Goal: Feedback & Contribution: Contribute content

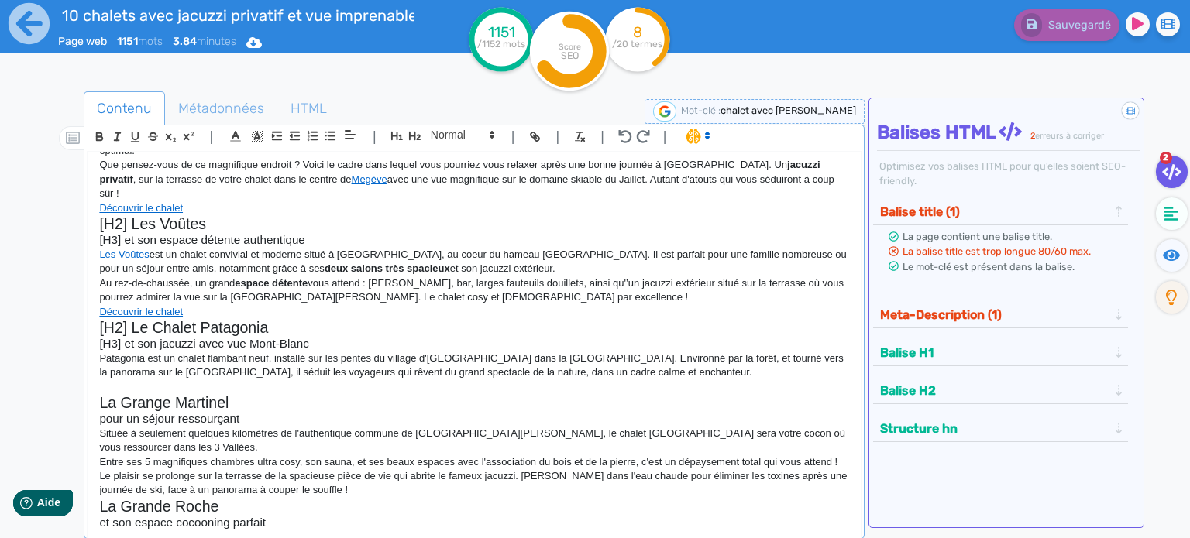
scroll to position [155, 0]
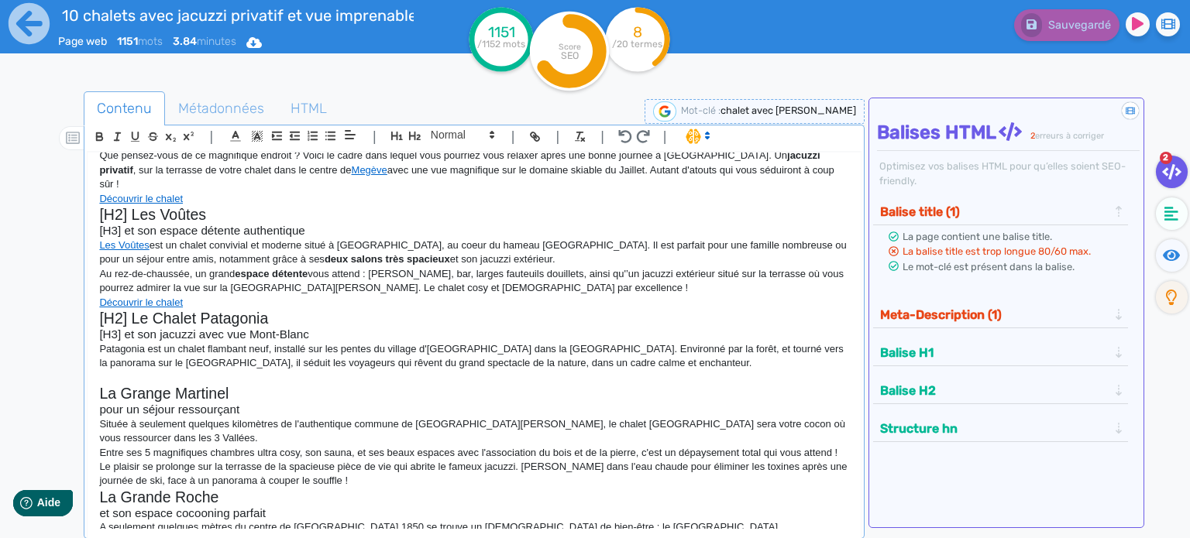
click at [287, 224] on h3 "[H3] et son espace détente authentique" at bounding box center [474, 231] width 750 height 14
click at [663, 349] on p "Patagonia est un chalet flambant neuf, installé sur les pentes du village d'[GE…" at bounding box center [474, 356] width 750 height 29
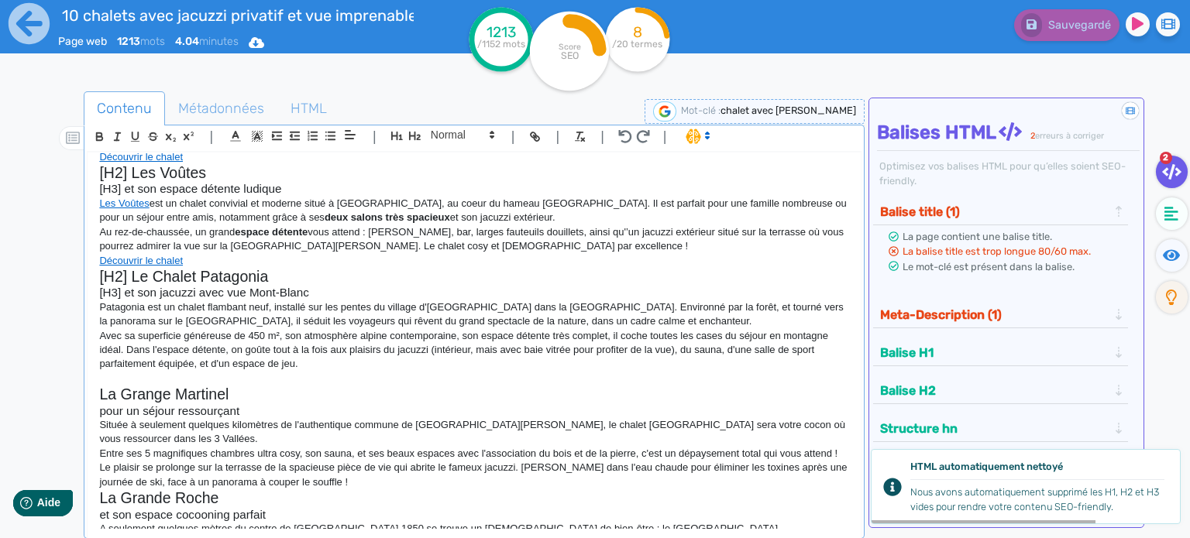
scroll to position [232, 0]
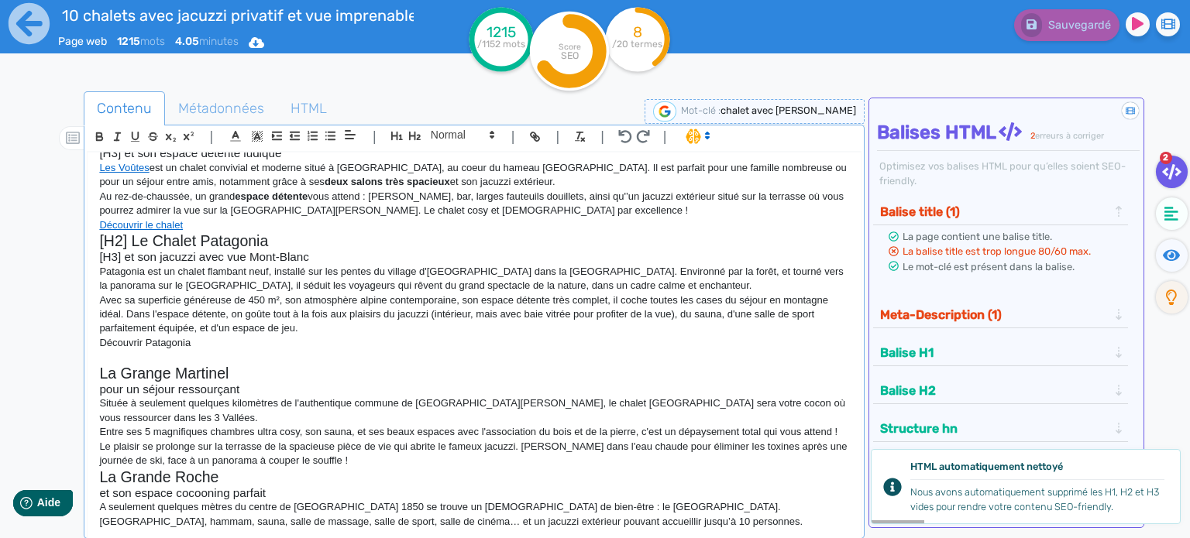
click at [112, 265] on p "Patagonia est un chalet flambant neuf, installé sur les pentes du village d'[GE…" at bounding box center [474, 279] width 750 height 29
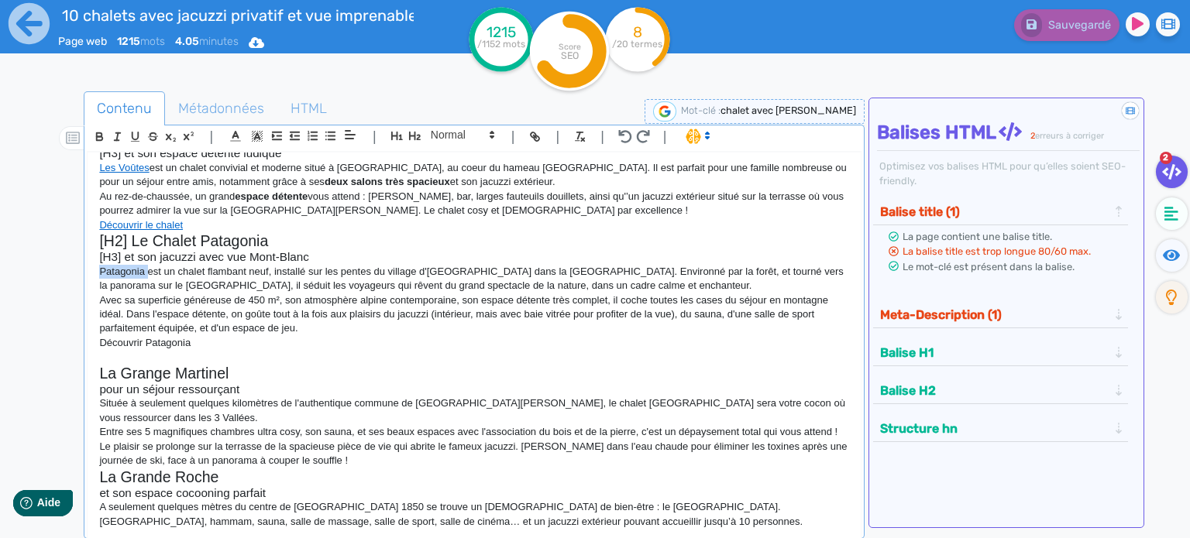
click at [133, 265] on p "Patagonia est un chalet flambant neuf, installé sur les pentes du village d'[GE…" at bounding box center [474, 279] width 750 height 29
drag, startPoint x: 99, startPoint y: 257, endPoint x: 142, endPoint y: 254, distance: 43.5
click at [142, 265] on p "Patagonia est un chalet flambant neuf, installé sur les pentes du village d'[GE…" at bounding box center [474, 279] width 750 height 29
click at [529, 132] on icon "button" at bounding box center [534, 136] width 13 height 13
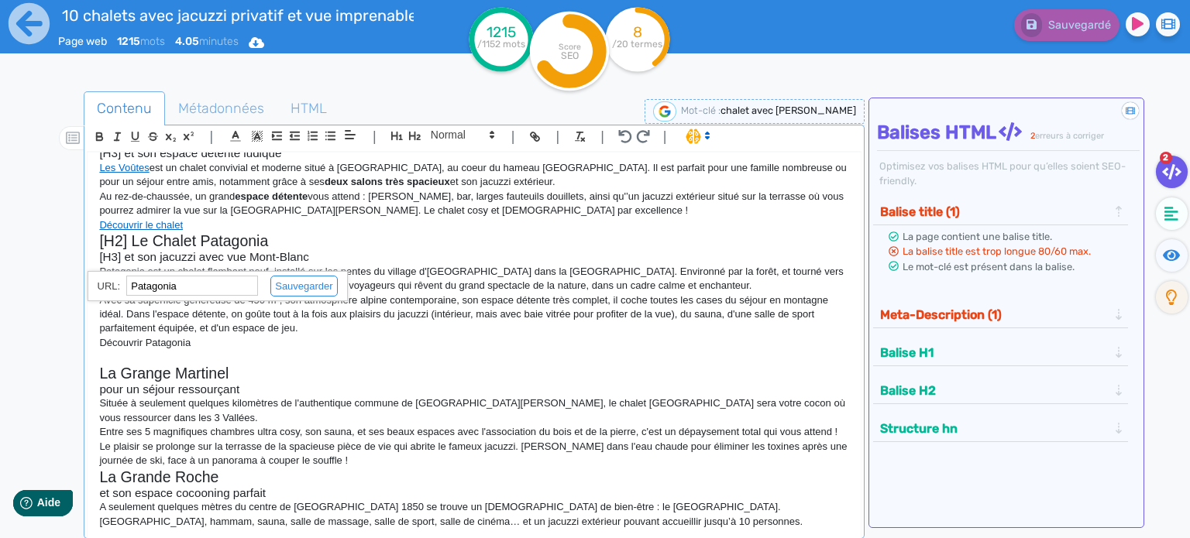
paste input "[URL][DOMAIN_NAME]"
click at [279, 287] on link at bounding box center [297, 286] width 79 height 12
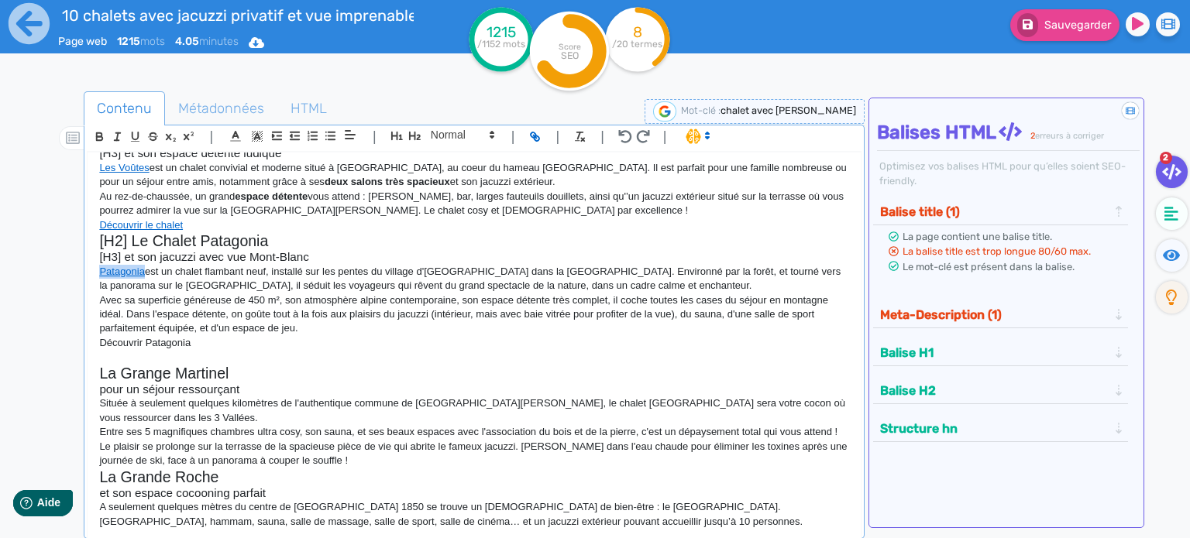
scroll to position [232, 0]
drag, startPoint x: 100, startPoint y: 328, endPoint x: 190, endPoint y: 328, distance: 89.8
click at [190, 336] on p "Découvrir Patagonia" at bounding box center [474, 343] width 750 height 14
click at [539, 139] on icon "button" at bounding box center [536, 138] width 5 height 5
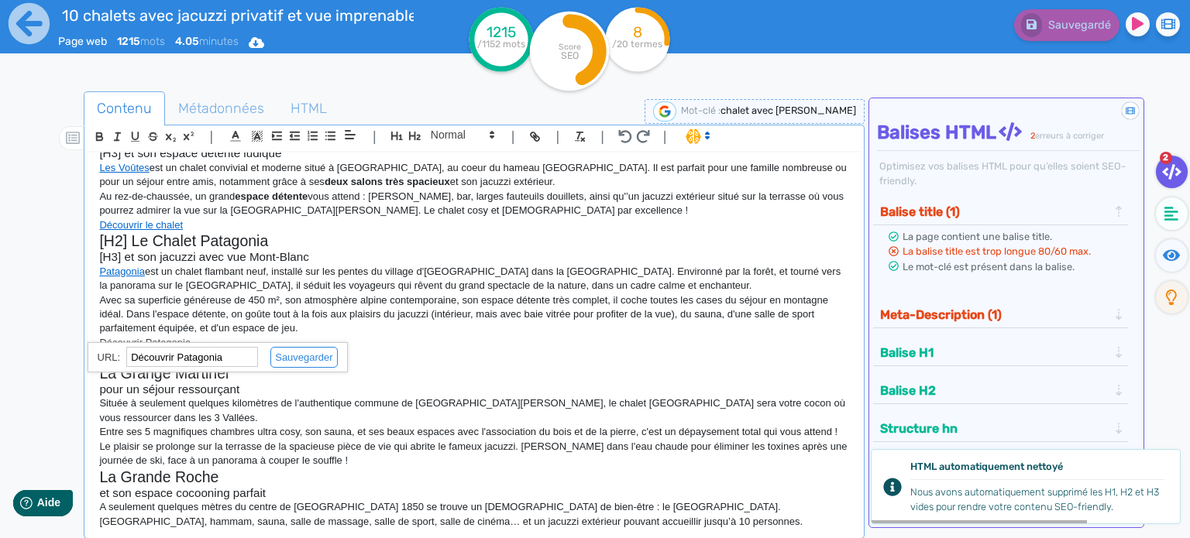
paste input "[URL][DOMAIN_NAME]"
click at [294, 361] on link at bounding box center [297, 358] width 79 height 12
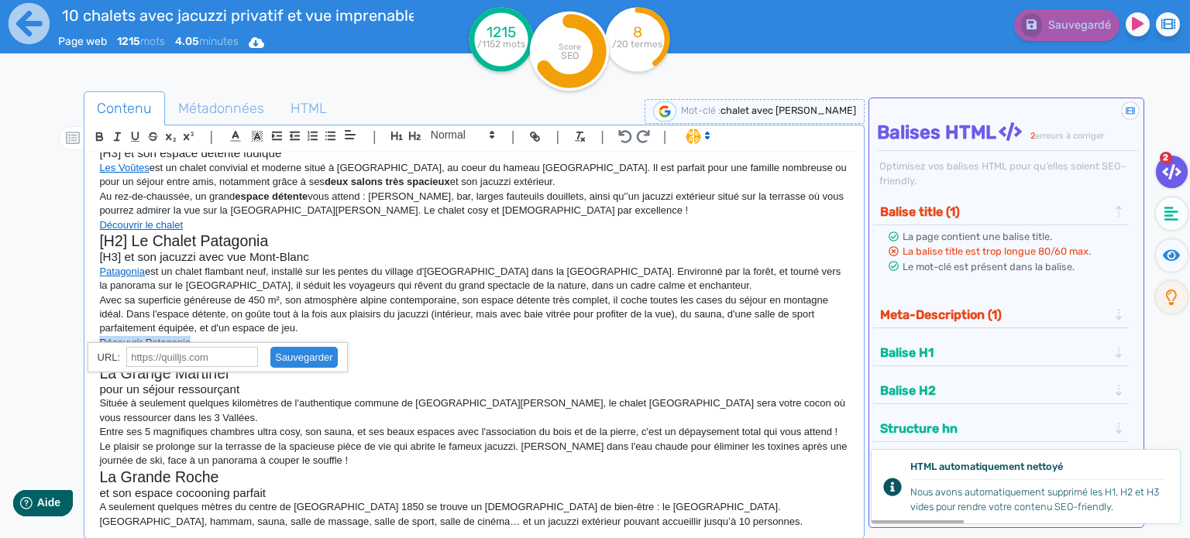
scroll to position [232, 0]
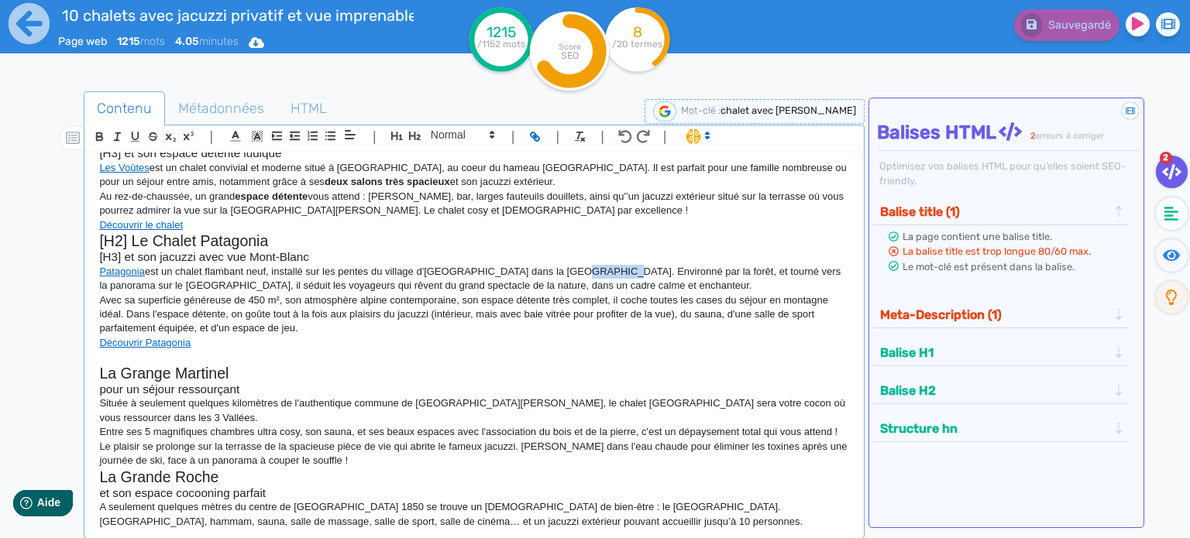
drag, startPoint x: 554, startPoint y: 253, endPoint x: 600, endPoint y: 256, distance: 45.8
click at [600, 265] on p "Patagonia est un chalet flambant neuf, installé sur les pentes du village d'[GE…" at bounding box center [474, 279] width 750 height 29
click at [534, 135] on line "button" at bounding box center [535, 136] width 3 height 3
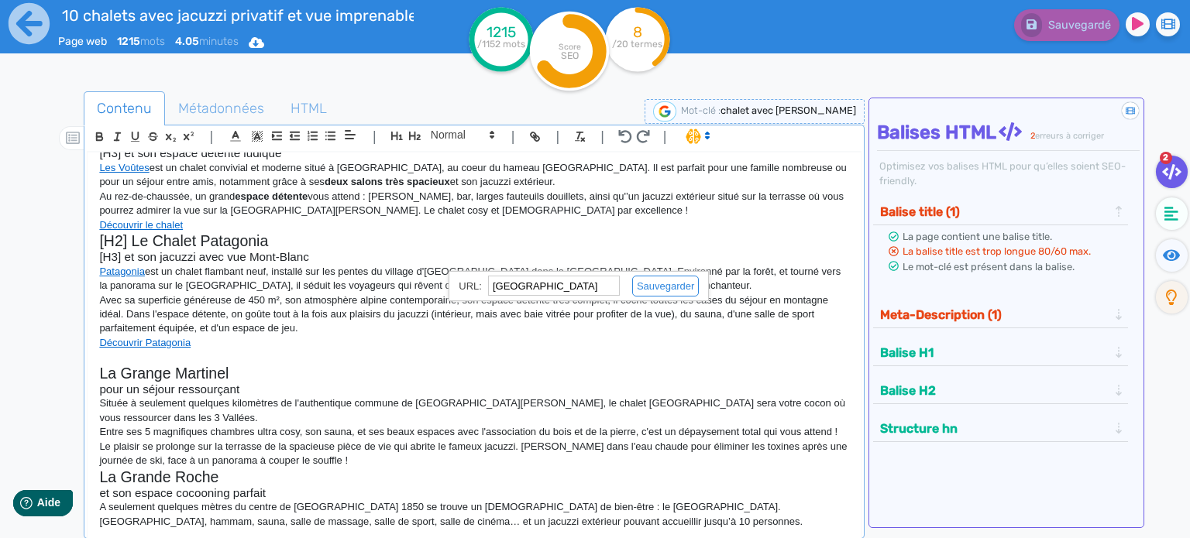
paste input "[URL][DOMAIN_NAME]"
click at [671, 287] on link at bounding box center [659, 286] width 79 height 12
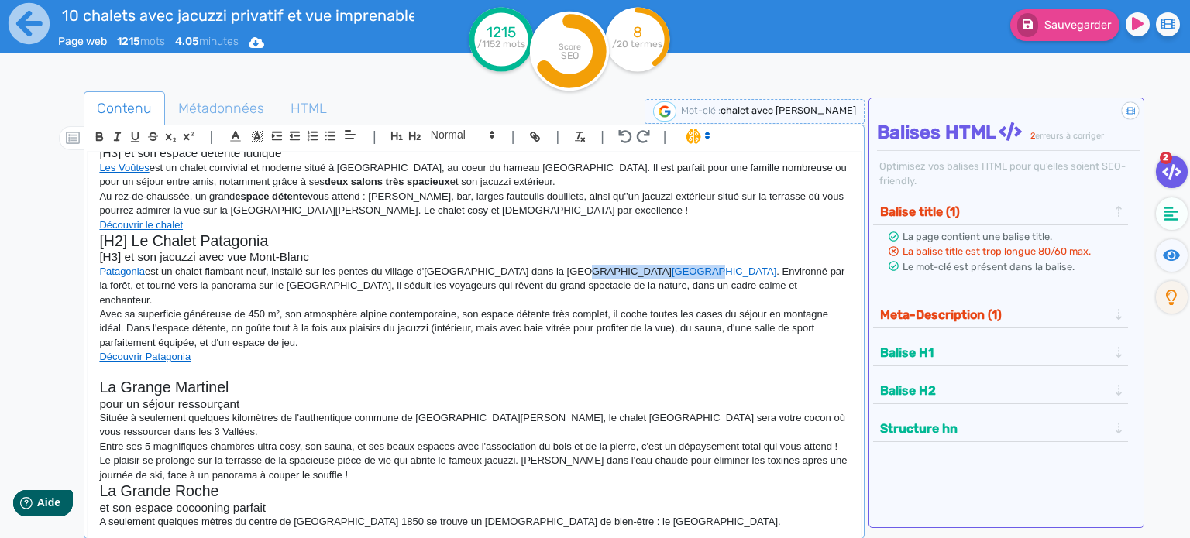
scroll to position [232, 0]
click at [321, 318] on p "Avec sa superficie généreuse de 450 m², son atmosphère alpine contemporaine, so…" at bounding box center [474, 328] width 750 height 43
click at [128, 307] on p "Avec sa superficie généreuse de 450 m², son atmosphère alpine contemporaine, so…" at bounding box center [474, 328] width 750 height 43
click at [680, 270] on p "Patagonia est un chalet flambant neuf, installé sur les pentes du village d'[GE…" at bounding box center [474, 286] width 750 height 43
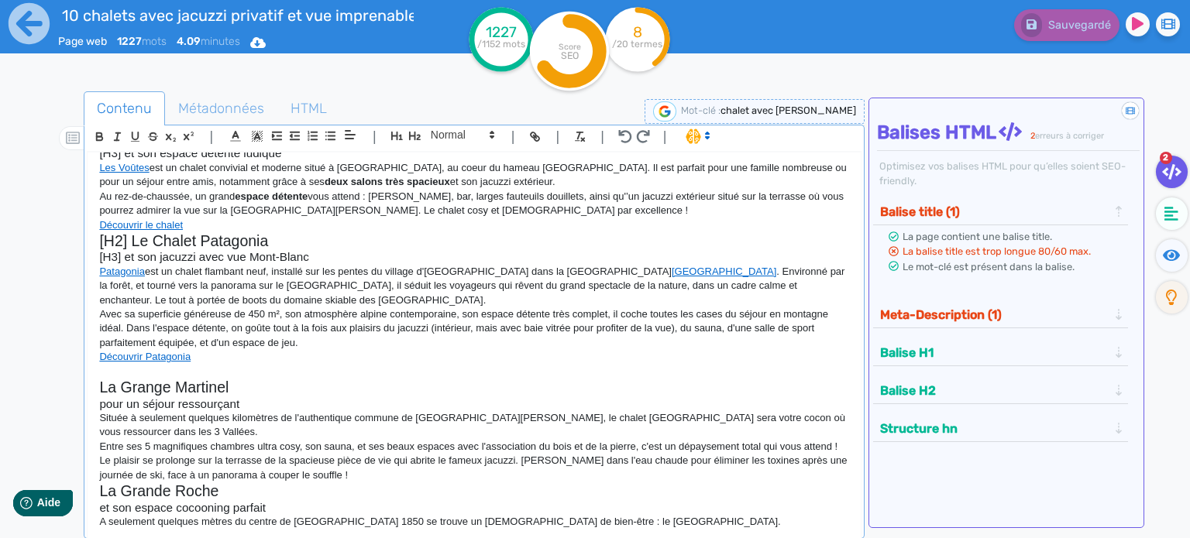
click at [284, 350] on p "Découvrir Patagonia" at bounding box center [474, 357] width 750 height 14
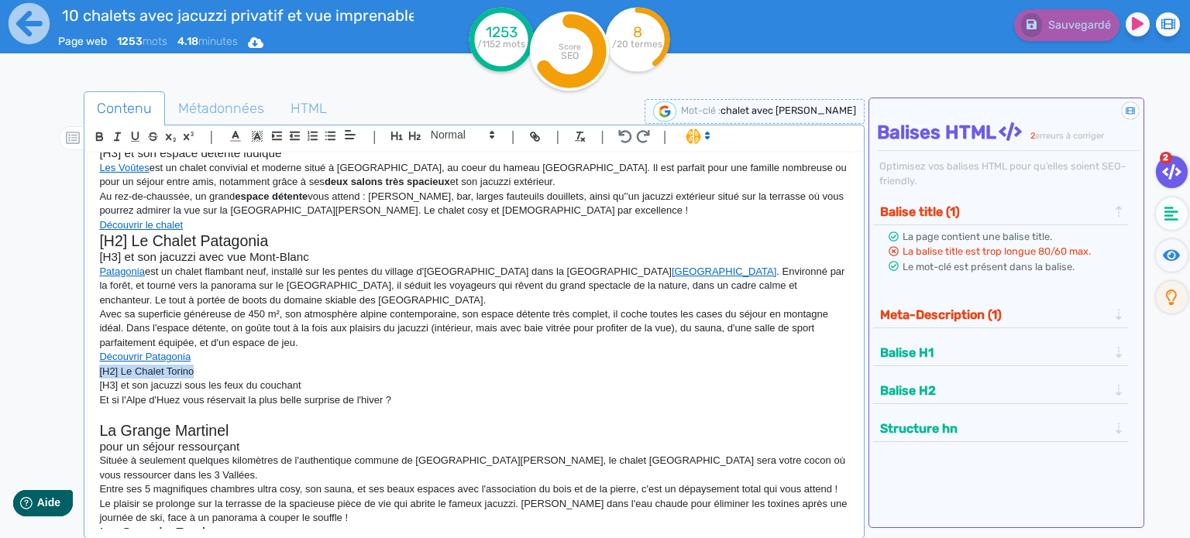
drag, startPoint x: 204, startPoint y: 355, endPoint x: 91, endPoint y: 359, distance: 113.2
click at [91, 359] on div "10 chalets avec jacuzzi privatif et vue imprenable ! Envie de vacances relaxant…" at bounding box center [474, 341] width 773 height 377
click at [493, 136] on icon at bounding box center [492, 135] width 14 height 14
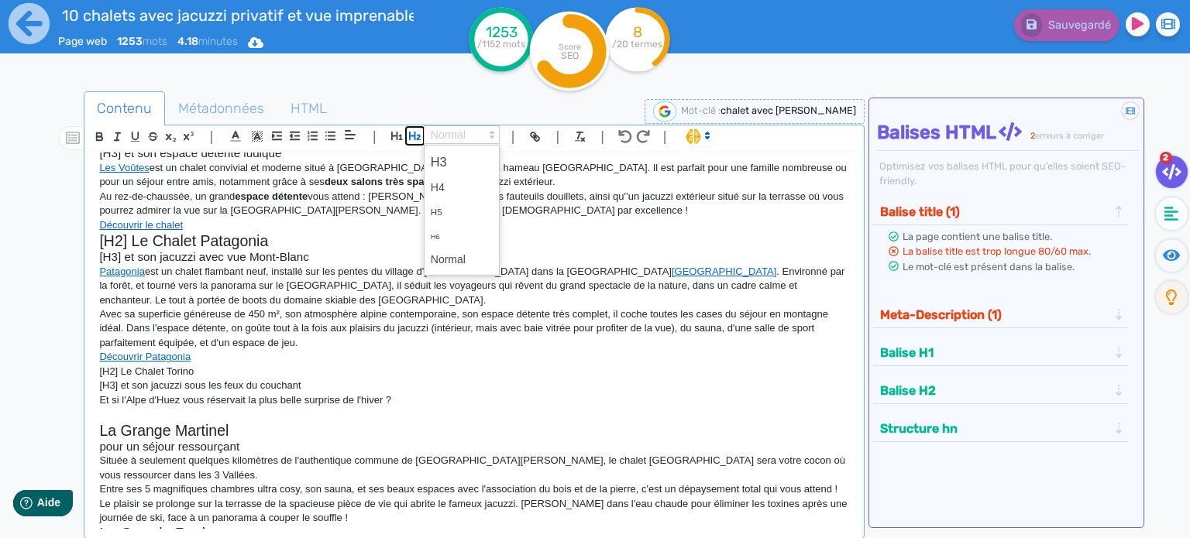
click at [412, 139] on icon "button" at bounding box center [414, 135] width 13 height 13
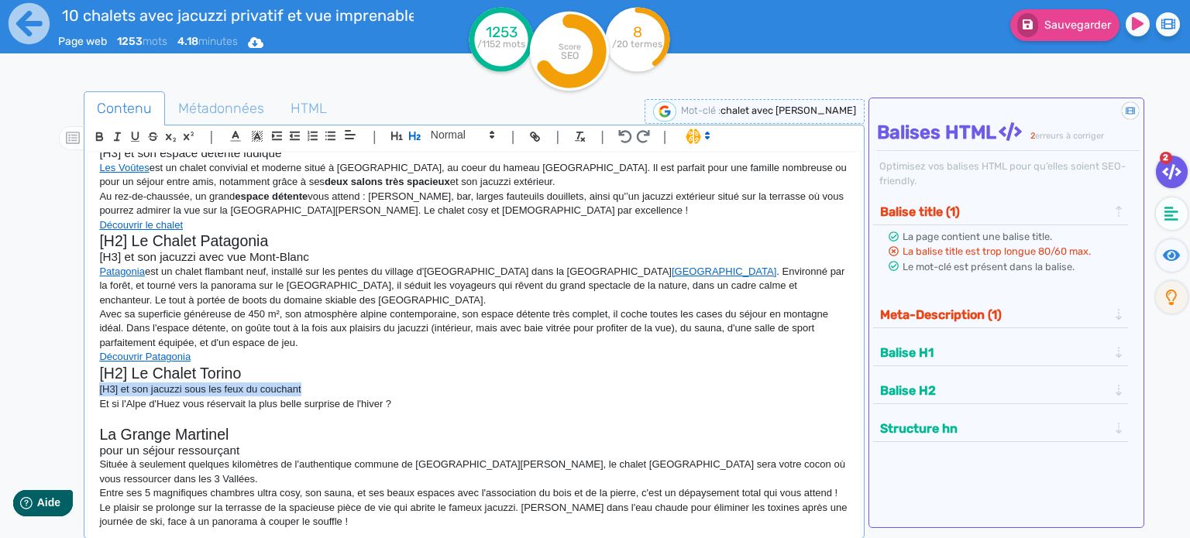
drag, startPoint x: 311, startPoint y: 374, endPoint x: 79, endPoint y: 376, distance: 231.6
click at [79, 376] on div "Contenu Métadonnées HTML | | H3 H4 H5 H6 Normal | | | | 10 chalets avec jacuzzi…" at bounding box center [617, 362] width 1145 height 548
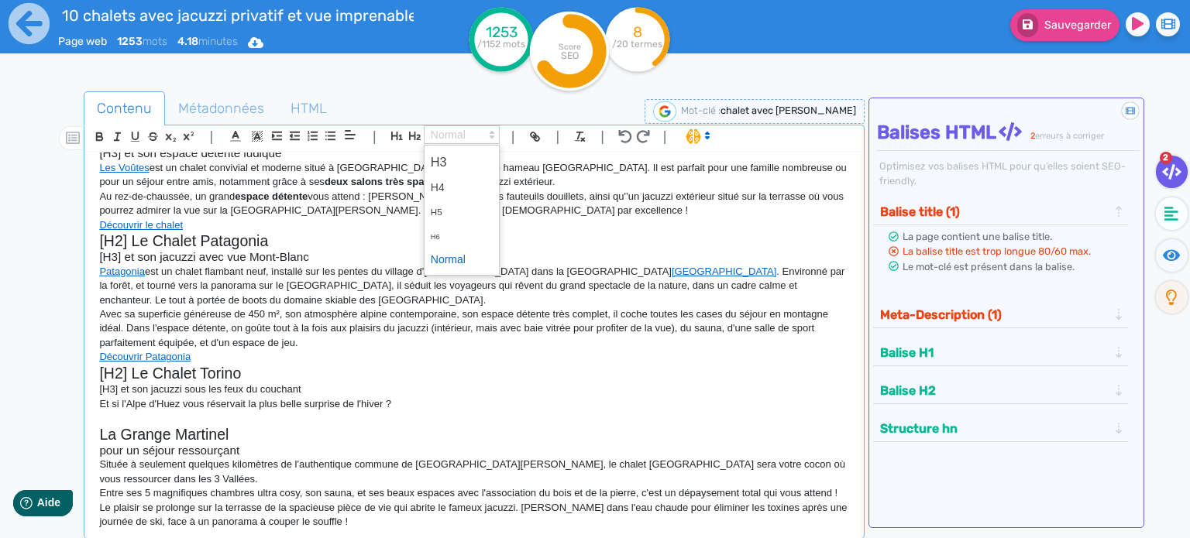
click at [491, 135] on icon at bounding box center [492, 135] width 14 height 14
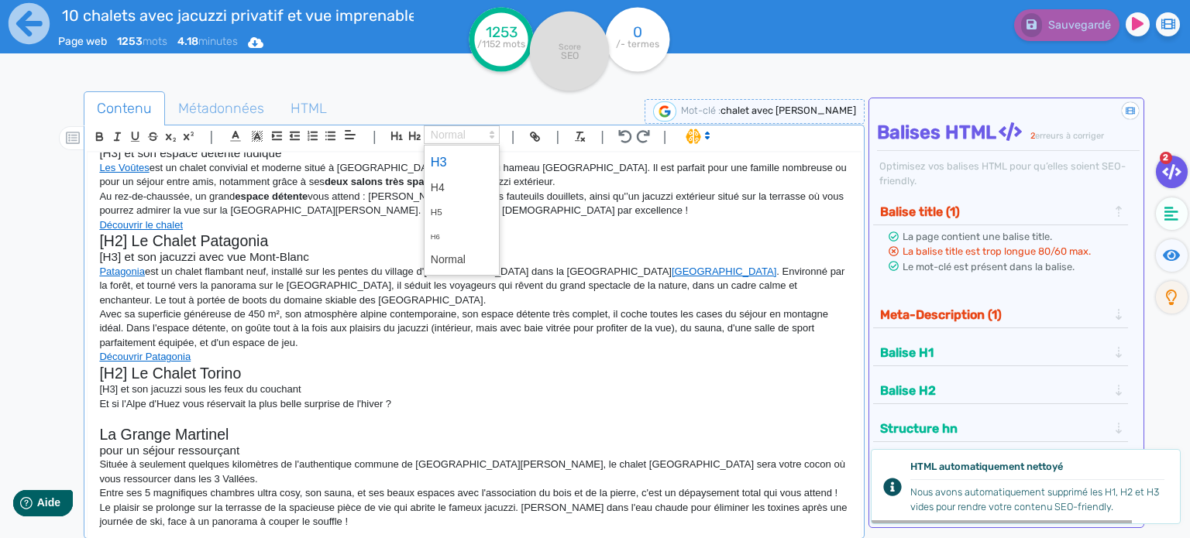
click at [447, 167] on span at bounding box center [462, 162] width 62 height 27
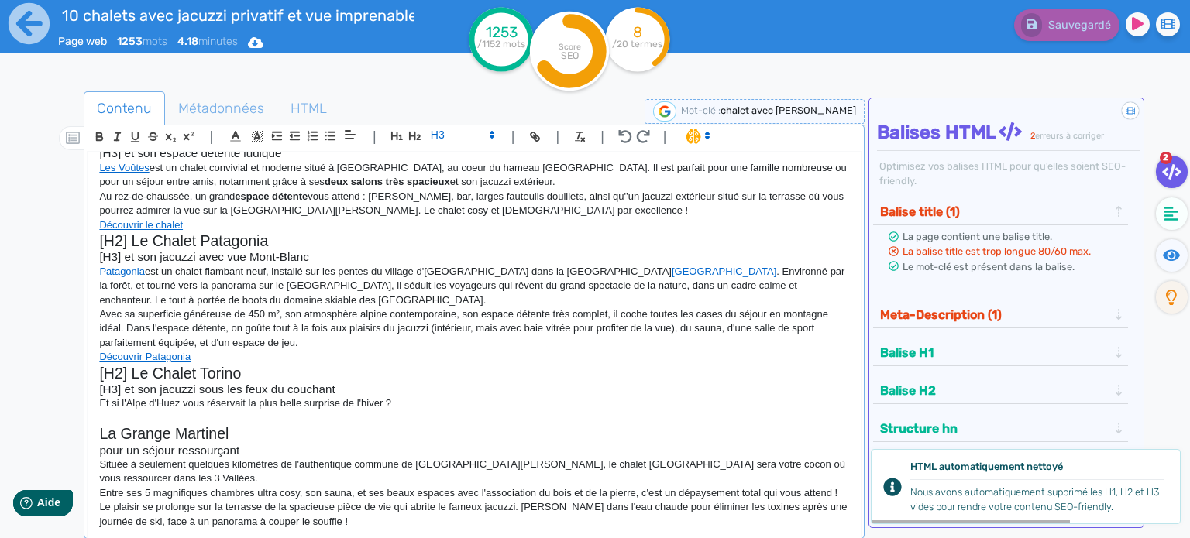
click at [454, 397] on p "Et si l'Alpe d'Huez vous réservait la plus belle surprise de l'hiver ?" at bounding box center [474, 404] width 750 height 14
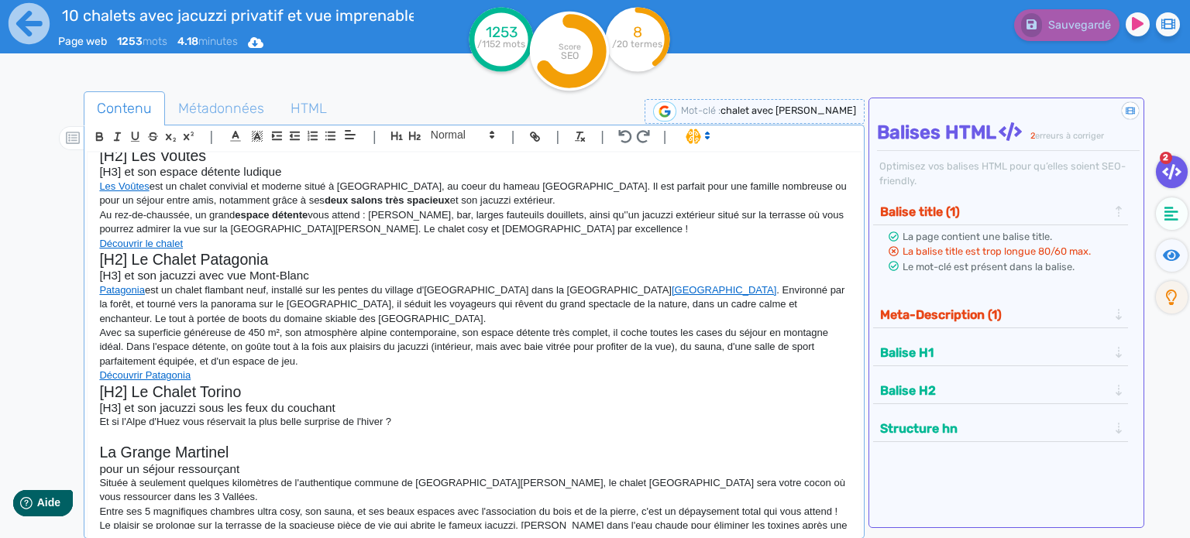
scroll to position [183, 0]
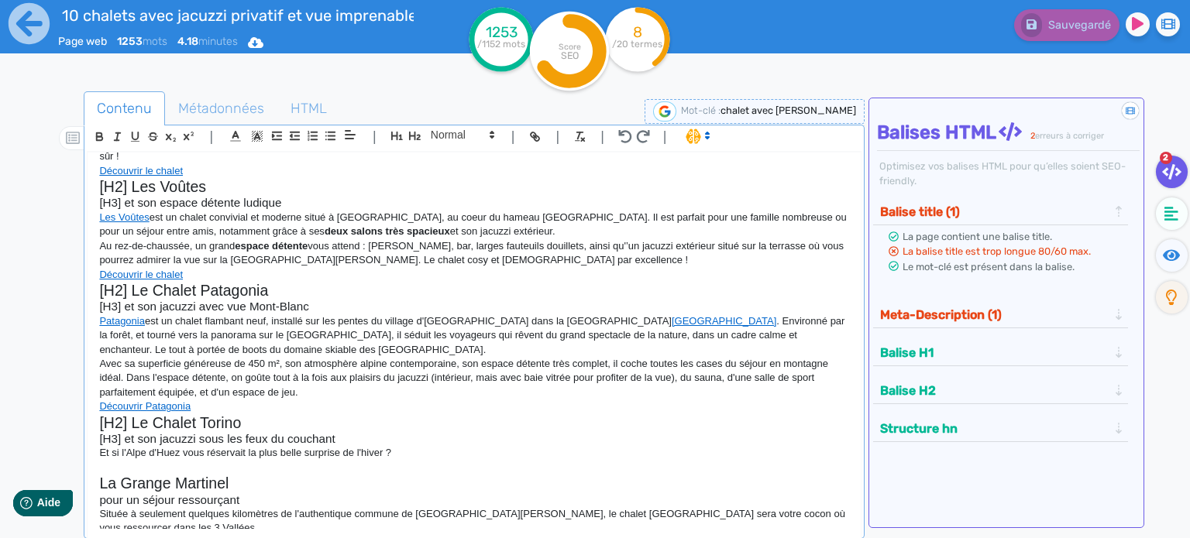
click at [407, 446] on p "Et si l'Alpe d'Huez vous réservait la plus belle surprise de l'hiver ?" at bounding box center [474, 453] width 750 height 14
drag, startPoint x: 407, startPoint y: 430, endPoint x: 139, endPoint y: 434, distance: 268.0
click at [139, 446] on p "Et si l'Alpe d'Huez vous réservait la plus belle surprise de l'hiver ?" at bounding box center [474, 453] width 750 height 14
drag, startPoint x: 98, startPoint y: 434, endPoint x: 449, endPoint y: 449, distance: 351.9
click at [449, 449] on div "10 chalets avec jacuzzi privatif et vue imprenable ! Envie de vacances relaxant…" at bounding box center [474, 341] width 773 height 377
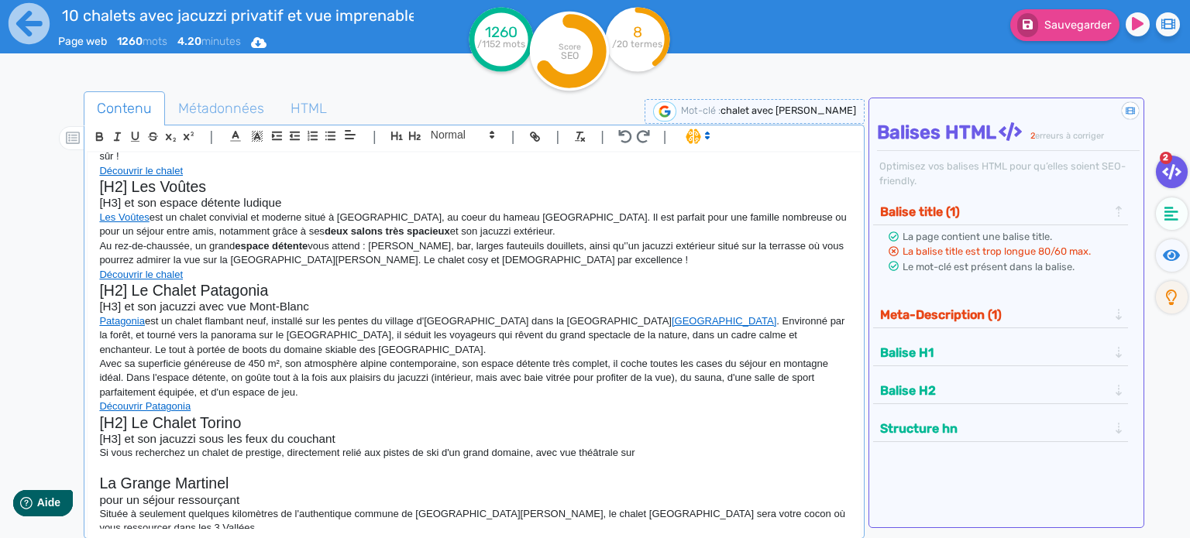
click at [677, 446] on p "Si vous recherchez un chalet de prestige, directement relié aux pistes de ski d…" at bounding box center [474, 453] width 750 height 14
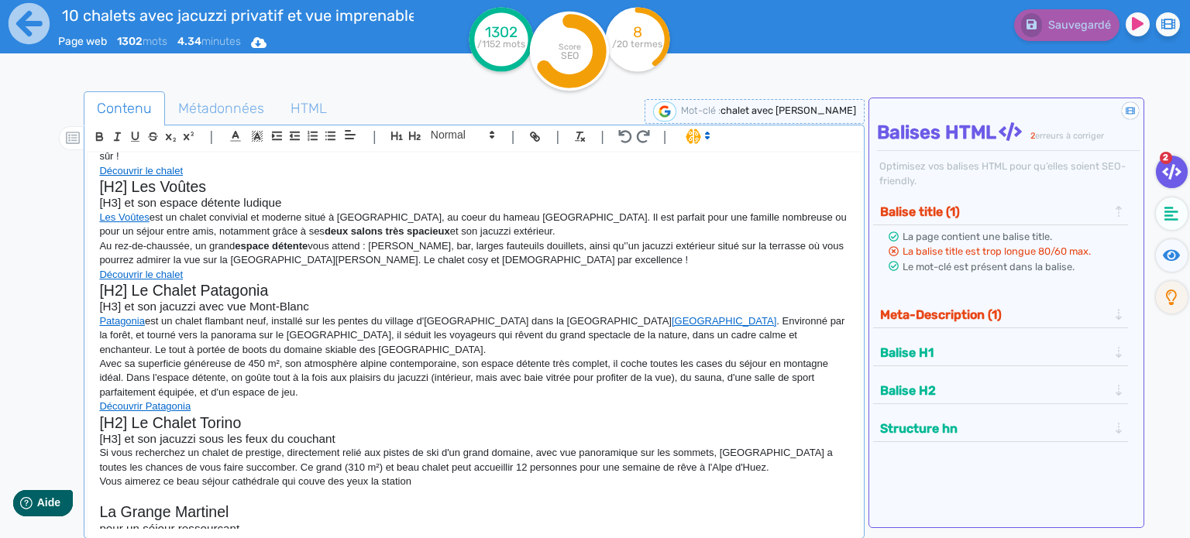
click at [455, 475] on p "Vous aimerez ce beau séjour cathédrale qui couve des yeux la station" at bounding box center [474, 482] width 750 height 14
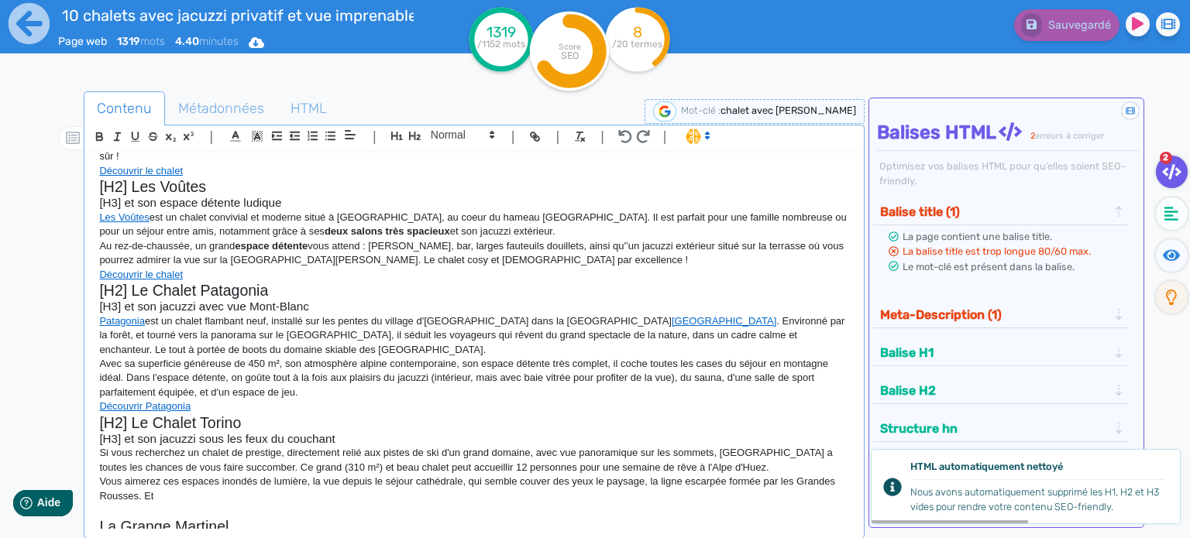
click at [465, 475] on p "Vous aimerez ces espaces inondés de lumière, la vue depuis le séjour cathédrale…" at bounding box center [474, 489] width 750 height 29
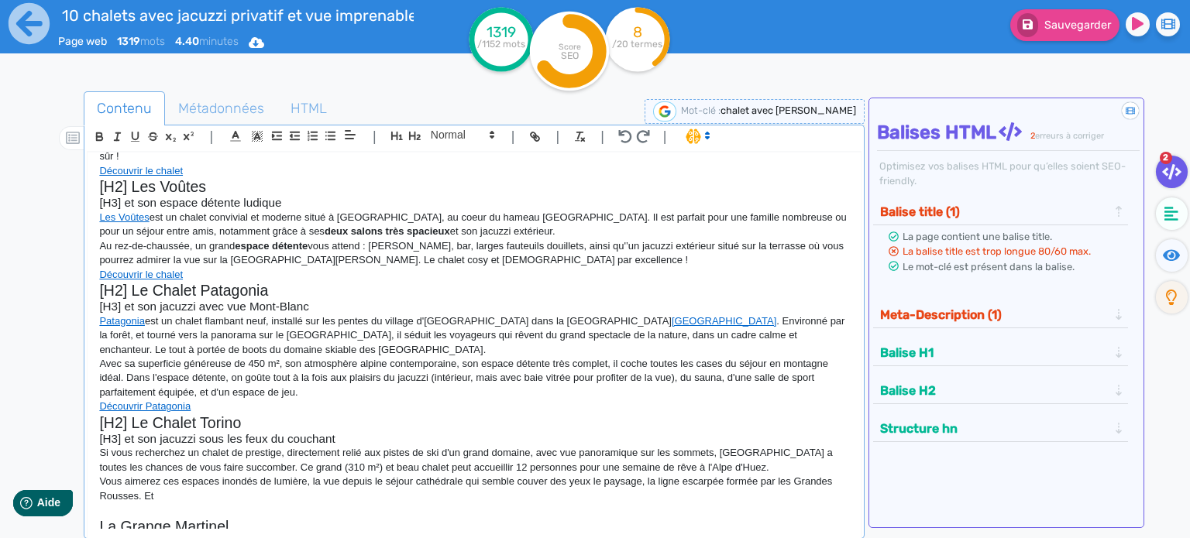
click at [174, 479] on p "Vous aimerez ces espaces inondés de lumière, la vue depuis le séjour cathédrale…" at bounding box center [474, 489] width 750 height 29
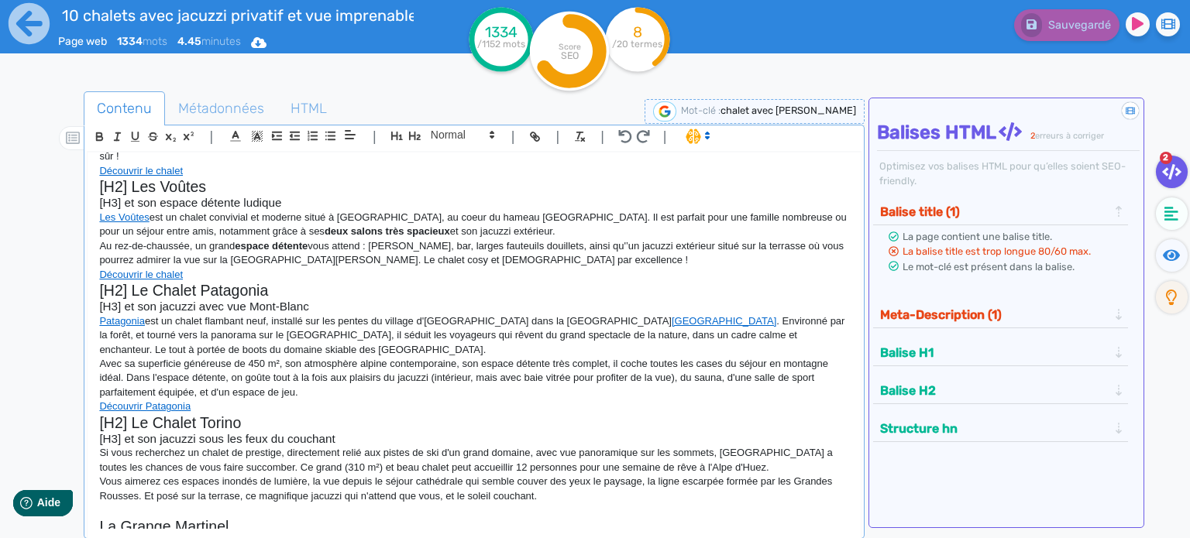
drag, startPoint x: 312, startPoint y: 466, endPoint x: 393, endPoint y: 449, distance: 83.1
click at [312, 475] on p "Vous aimerez ces espaces inondés de lumière, la vue depuis le séjour cathédrale…" at bounding box center [474, 489] width 750 height 29
click at [323, 475] on p "Vous aimerez ces espaces inondés de lumière, le raffinement de l'aménagementt, …" at bounding box center [474, 489] width 750 height 29
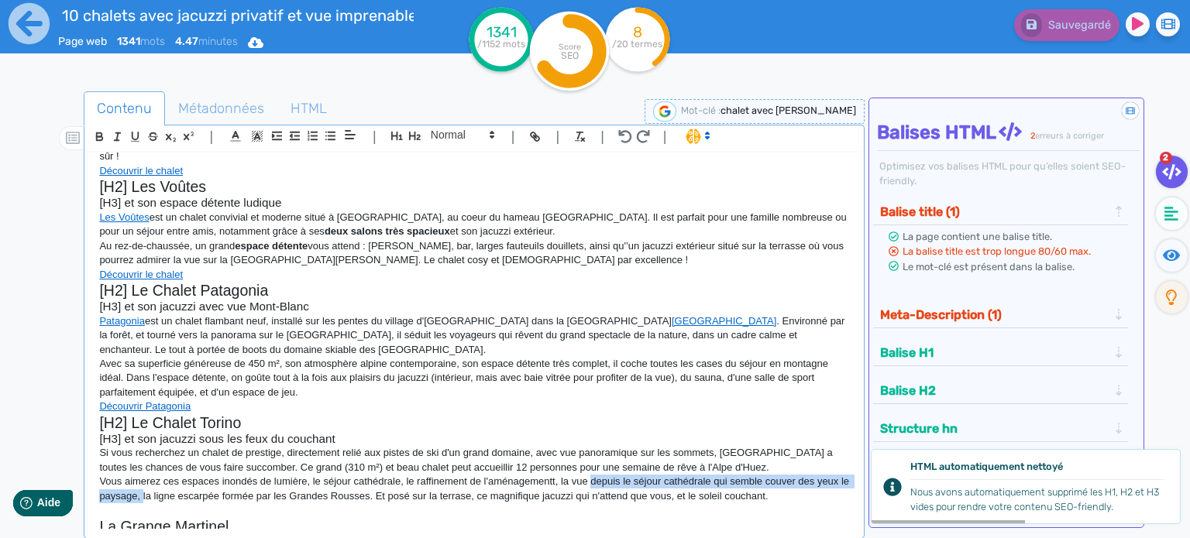
drag, startPoint x: 591, startPoint y: 464, endPoint x: 177, endPoint y: 480, distance: 414.6
click at [177, 480] on p "Vous aimerez ces espaces inondés de lumière, le séjour cathédrale, le raffineme…" at bounding box center [474, 489] width 750 height 29
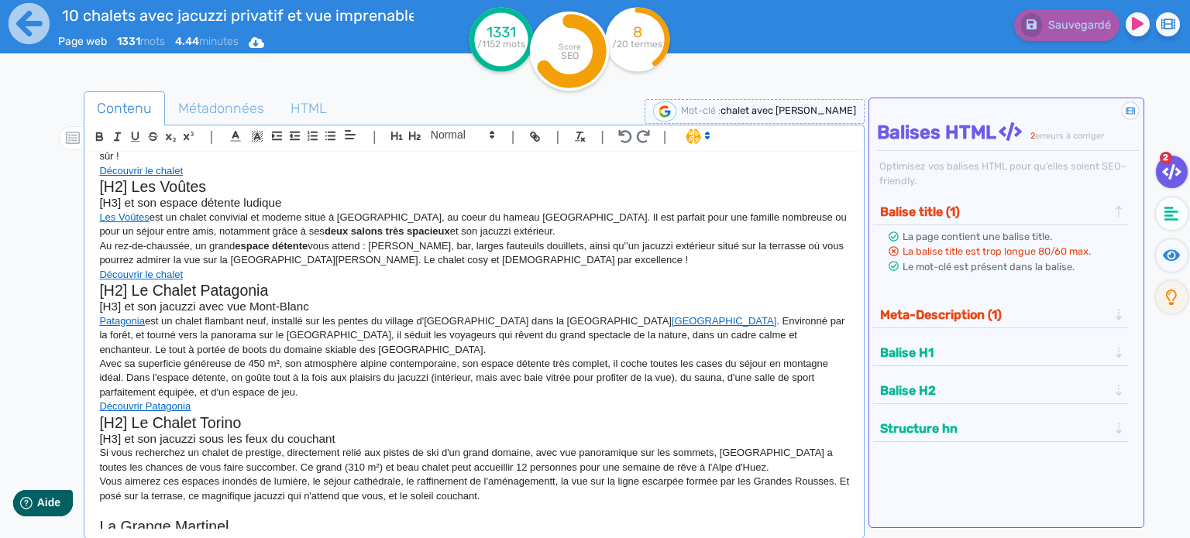
click at [545, 483] on p "Vous aimerez ces espaces inondés de lumière, le séjour cathédrale, le raffineme…" at bounding box center [474, 489] width 750 height 29
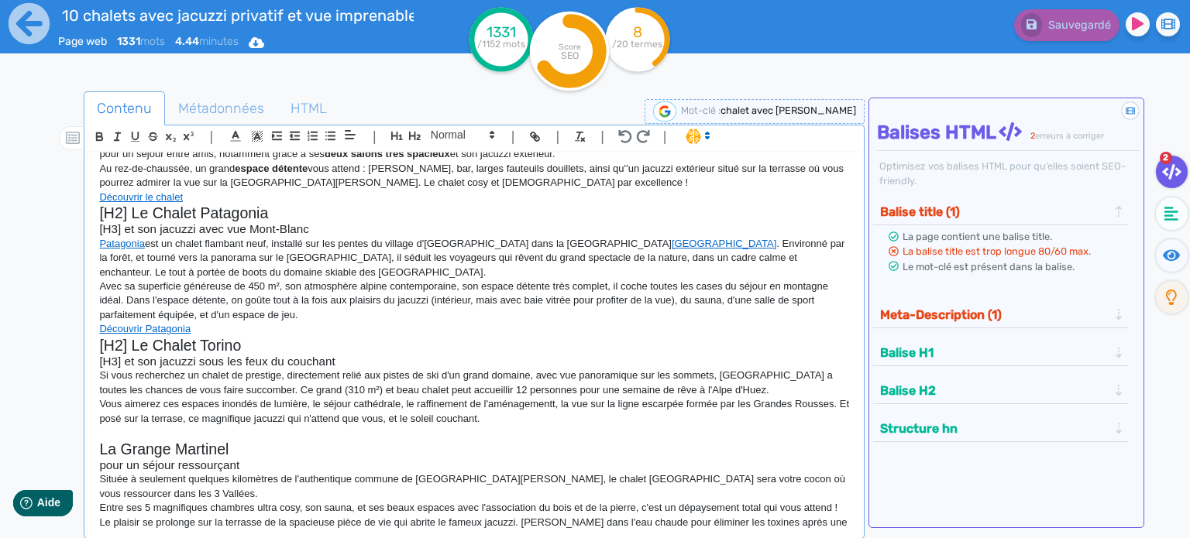
click at [559, 397] on p "Vous aimerez ces espaces inondés de lumière, le séjour cathédrale, le raffineme…" at bounding box center [474, 411] width 750 height 29
click at [520, 397] on p "Vous aimerez ces espaces inondés de lumière, le séjour cathédrale, le raffineme…" at bounding box center [474, 411] width 750 height 29
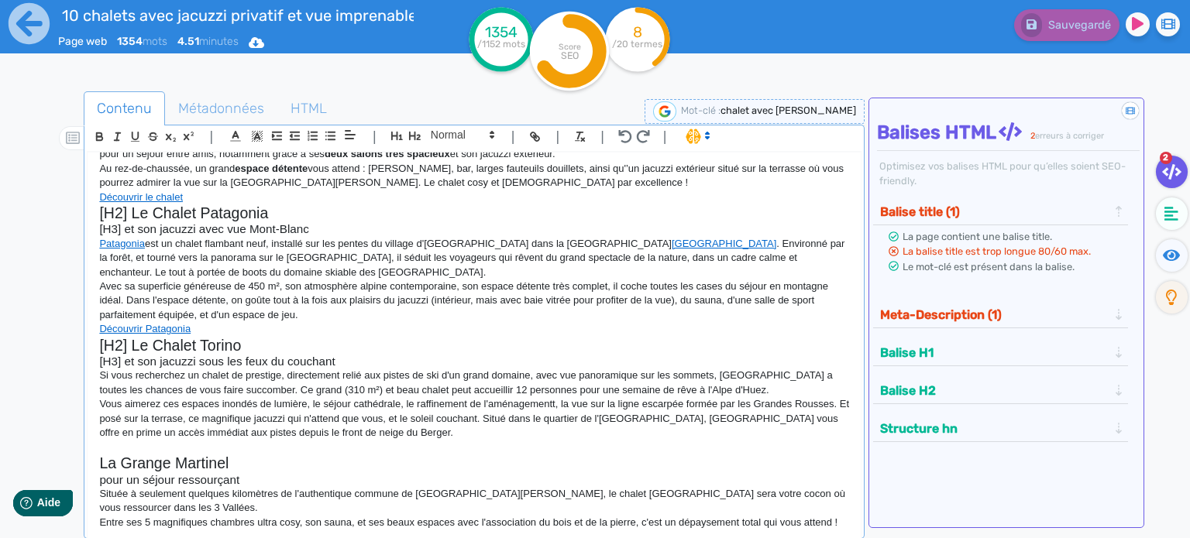
click at [550, 397] on p "Vous aimerez ces espaces inondés de lumière, le séjour cathédrale, le raffineme…" at bounding box center [474, 418] width 750 height 43
click at [378, 411] on p "Vous aimerez ces espaces inondés de lumière, le séjour cathédrale, le raffineme…" at bounding box center [474, 418] width 750 height 43
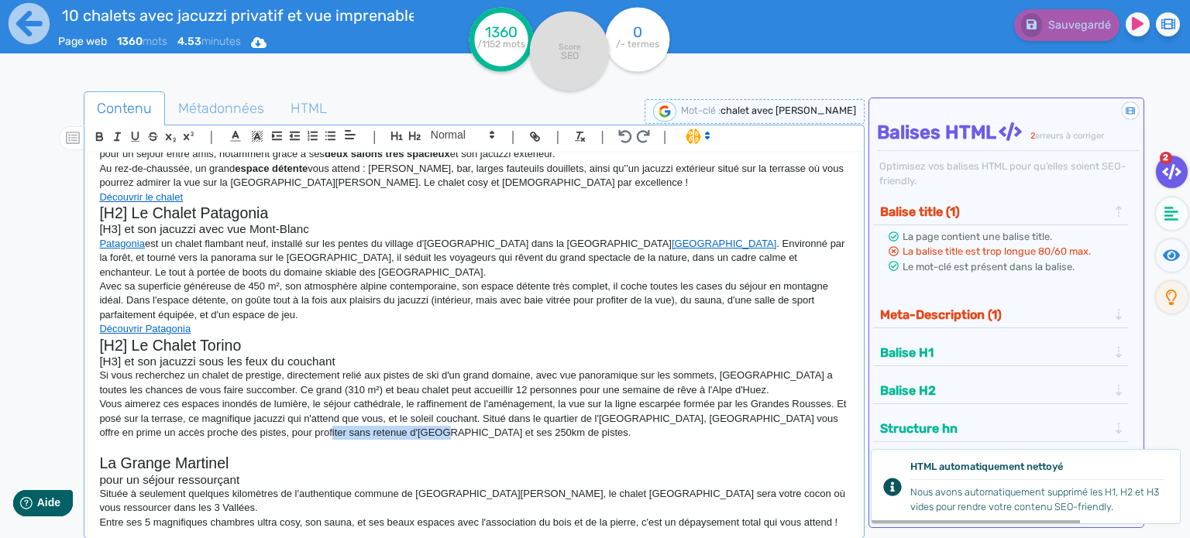
drag, startPoint x: 310, startPoint y: 417, endPoint x: 436, endPoint y: 422, distance: 126.3
click at [436, 422] on p "Vous aimerez ces espaces inondés de lumière, le séjour cathédrale, le raffineme…" at bounding box center [474, 418] width 750 height 43
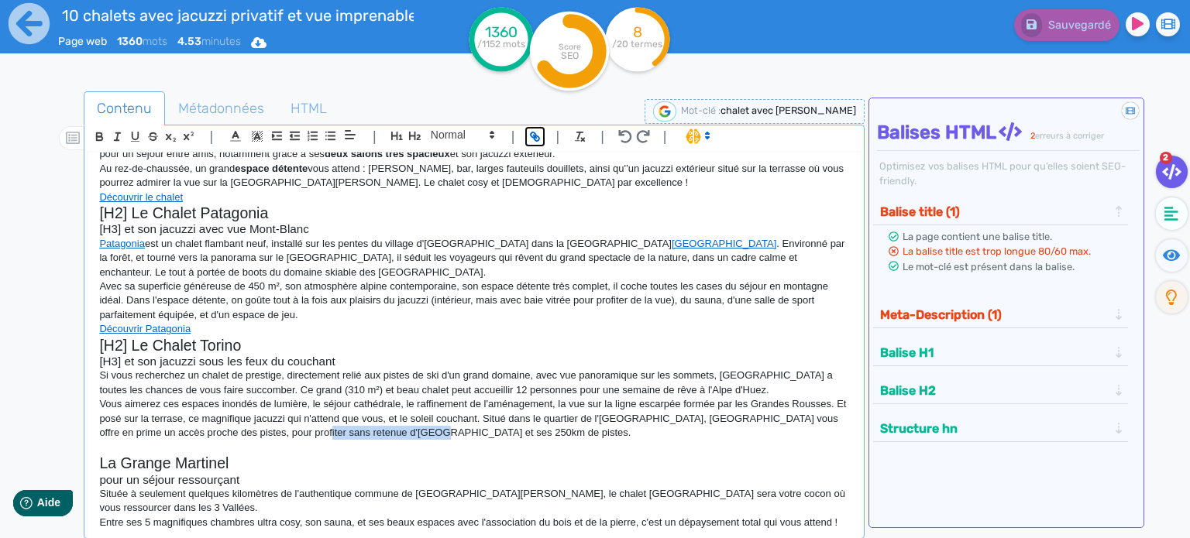
click at [530, 136] on icon "button" at bounding box center [534, 136] width 13 height 13
paste input "[URL][DOMAIN_NAME]"
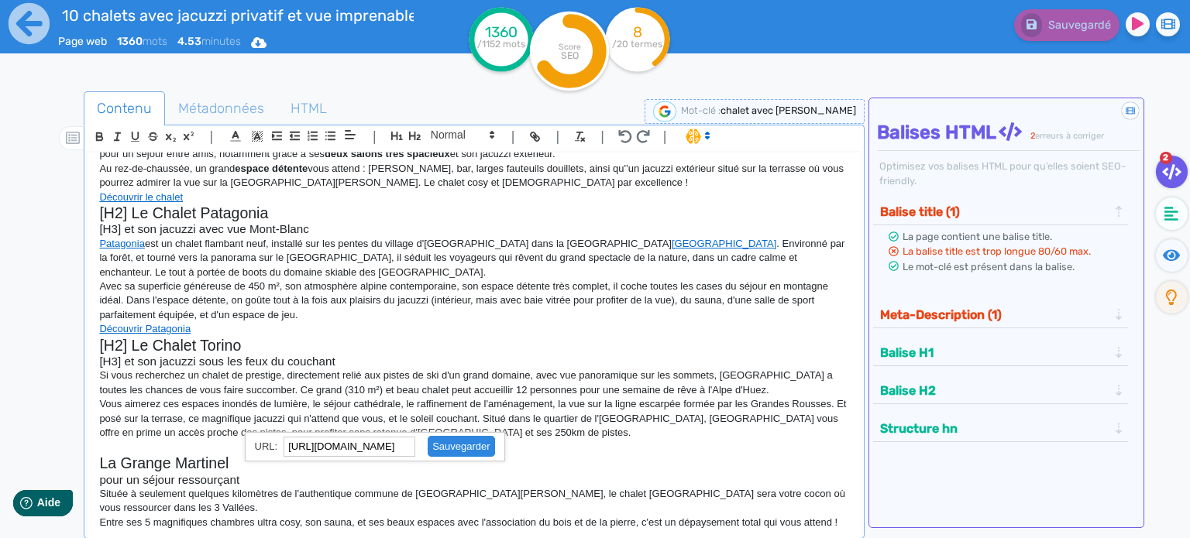
scroll to position [0, 0]
click at [469, 447] on link at bounding box center [454, 447] width 79 height 12
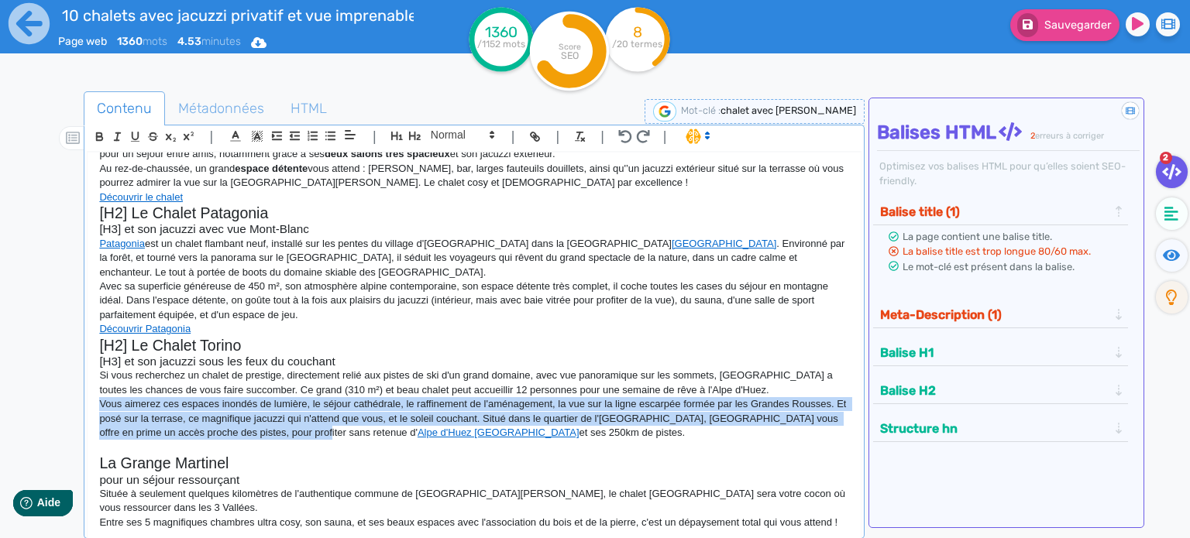
scroll to position [260, 0]
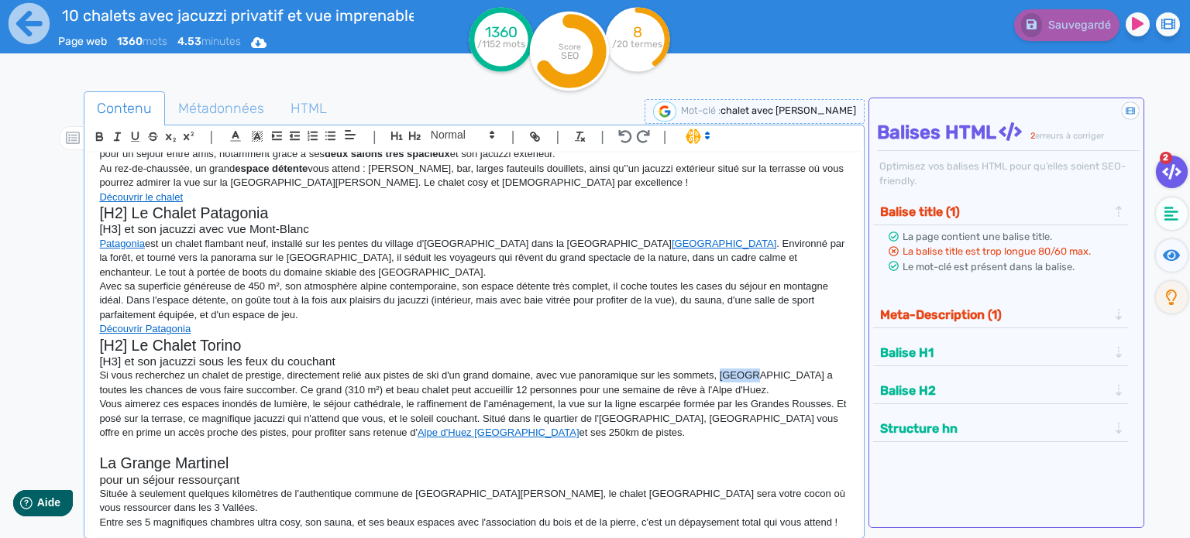
drag, startPoint x: 720, startPoint y: 358, endPoint x: 745, endPoint y: 359, distance: 24.8
click at [745, 369] on p "Si vous recherchez un chalet de prestige, directement relié aux pistes de ski d…" at bounding box center [474, 383] width 750 height 29
click at [533, 136] on icon "button" at bounding box center [532, 134] width 5 height 5
paste input "[URL][DOMAIN_NAME]"
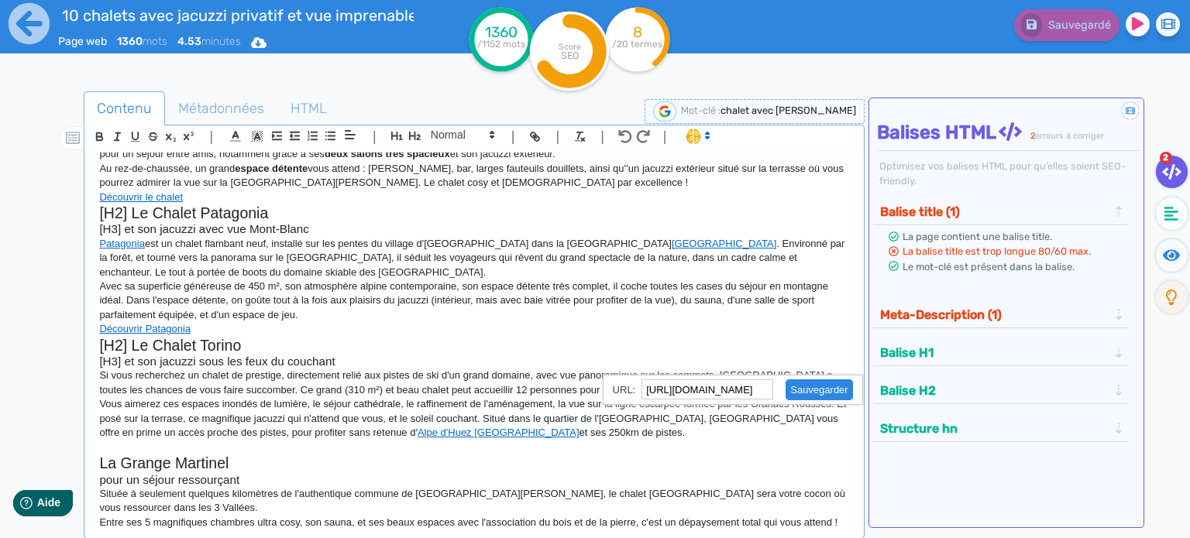
click at [796, 386] on link at bounding box center [812, 390] width 79 height 12
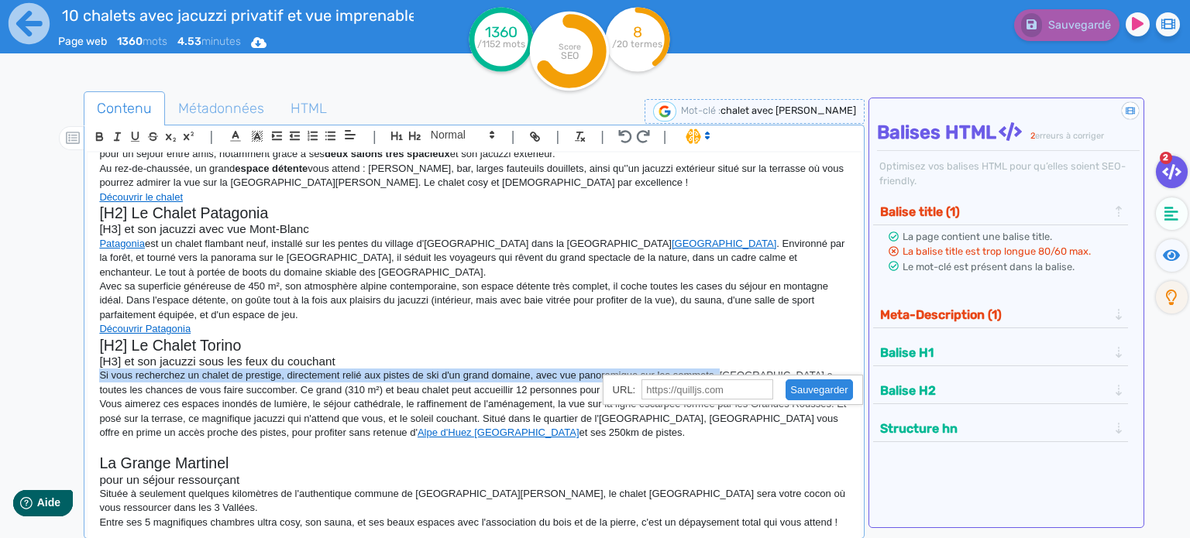
scroll to position [260, 0]
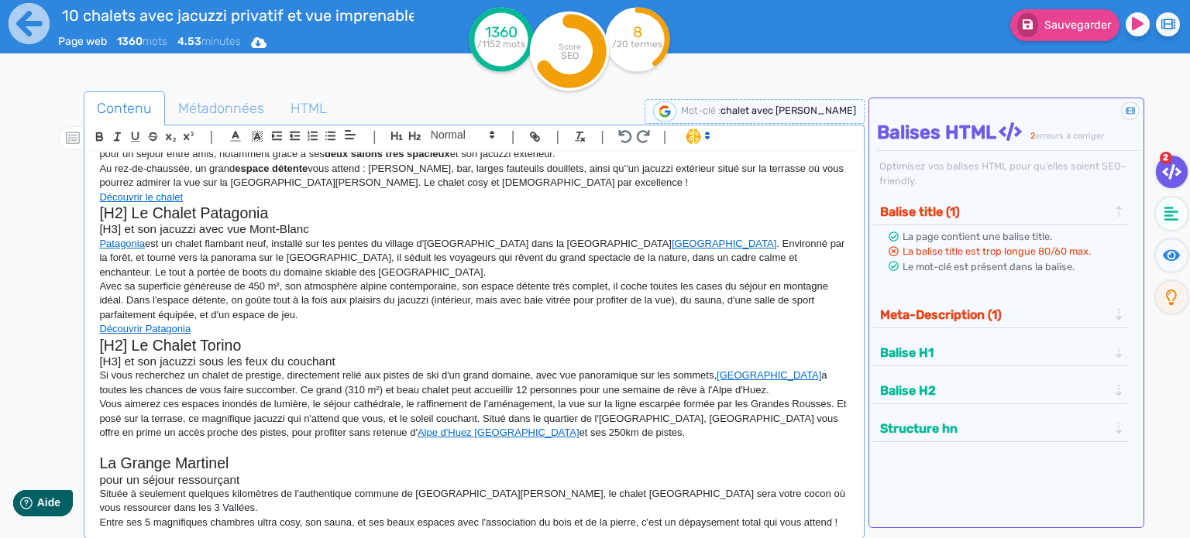
click at [716, 369] on p "Si vous recherchez un chalet de prestige, directement relié aux pistes de ski d…" at bounding box center [474, 383] width 750 height 29
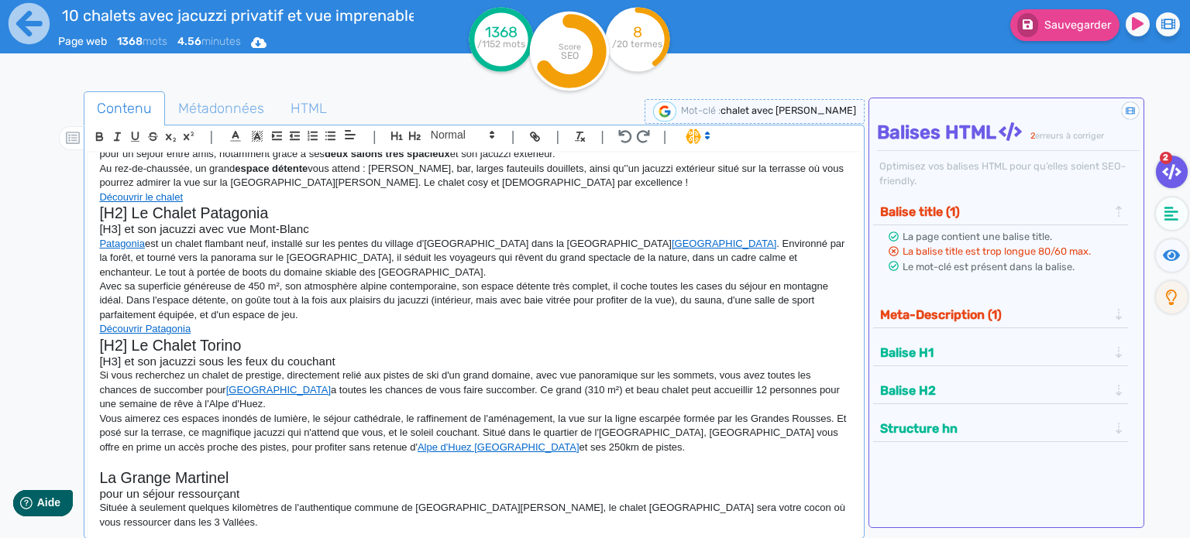
click at [461, 375] on p "Si vous recherchez un chalet de prestige, directement relié aux pistes de ski d…" at bounding box center [474, 390] width 750 height 43
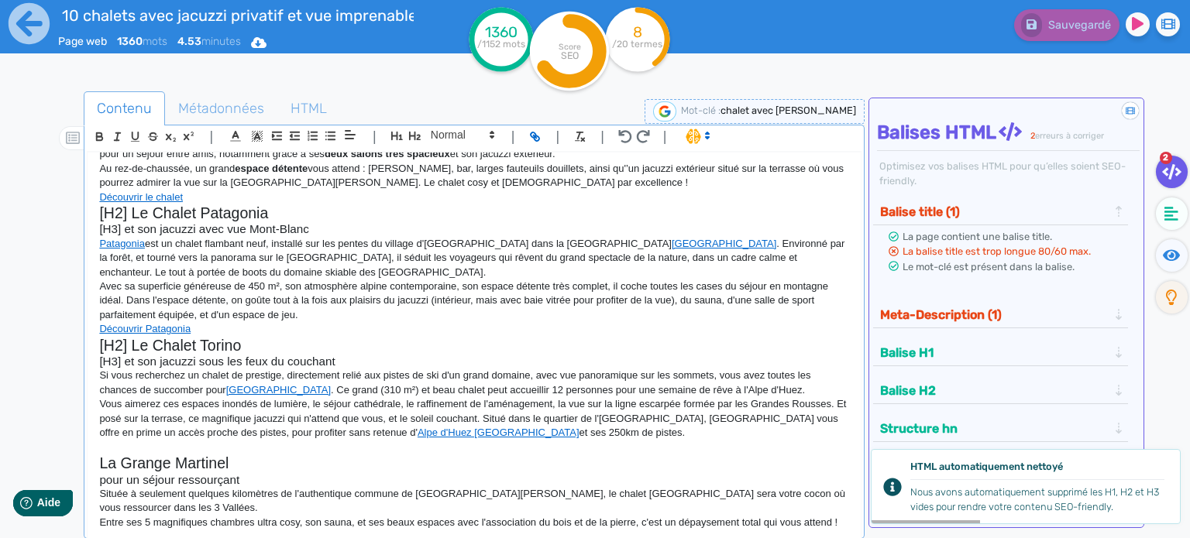
click at [596, 418] on p "Vous aimerez ces espaces inondés de lumière, le séjour cathédrale, le raffineme…" at bounding box center [474, 418] width 750 height 43
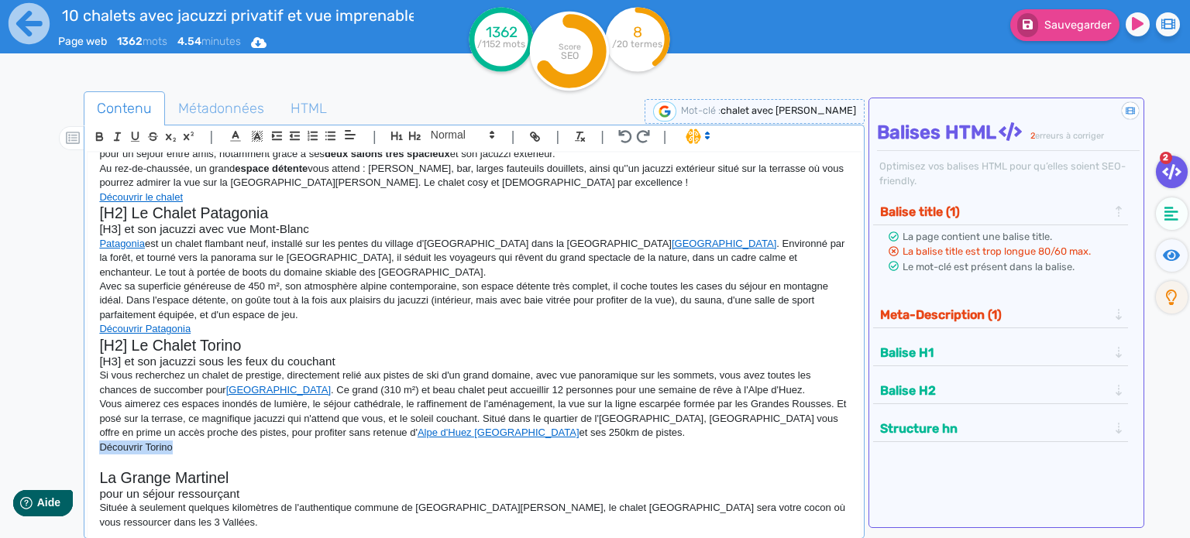
drag, startPoint x: 100, startPoint y: 432, endPoint x: 172, endPoint y: 432, distance: 72.0
click at [172, 441] on p "Découvrir Torino" at bounding box center [474, 448] width 750 height 14
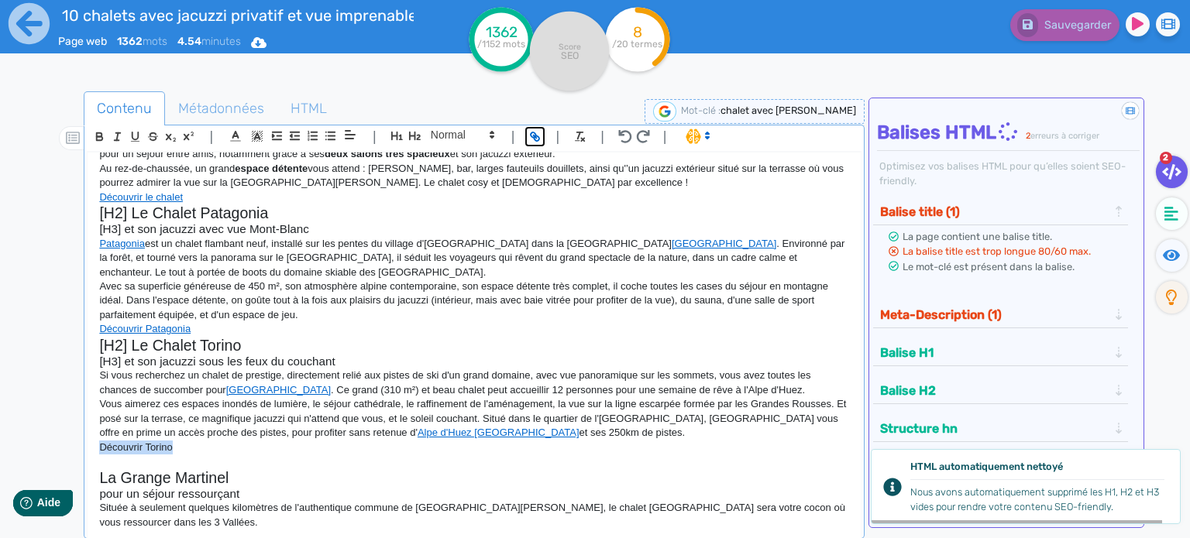
click at [538, 136] on icon "button" at bounding box center [536, 138] width 5 height 5
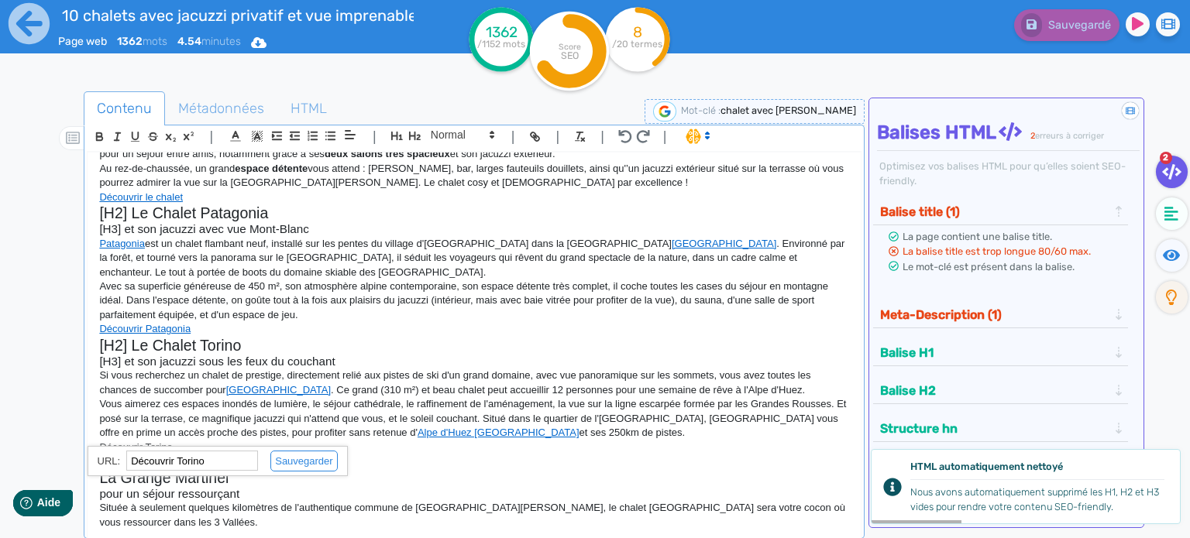
paste input "[URL][DOMAIN_NAME]"
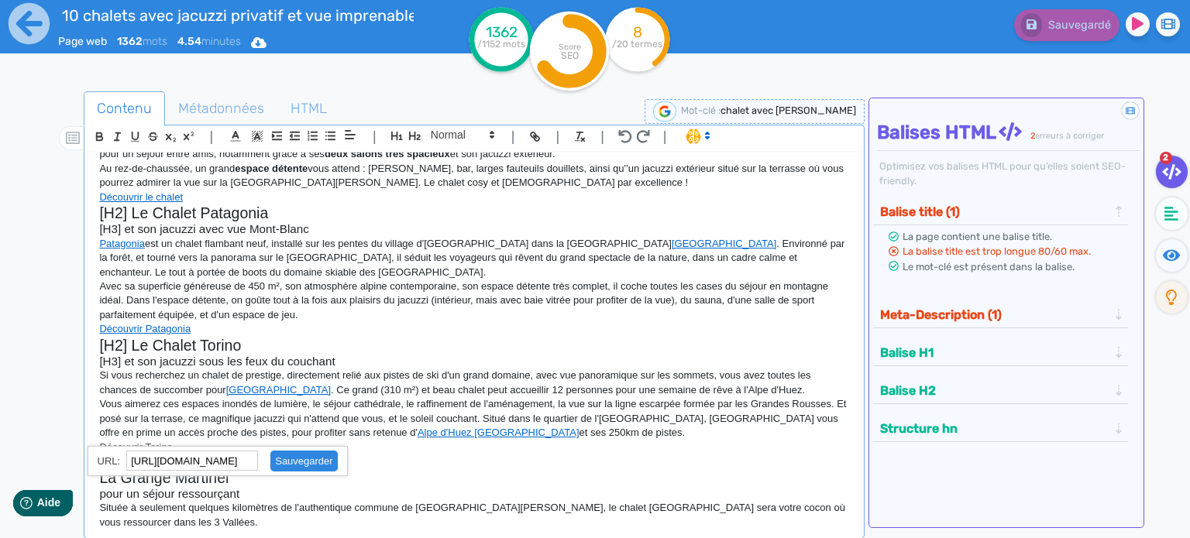
type input "[URL][DOMAIN_NAME]"
click at [313, 456] on link at bounding box center [297, 461] width 79 height 12
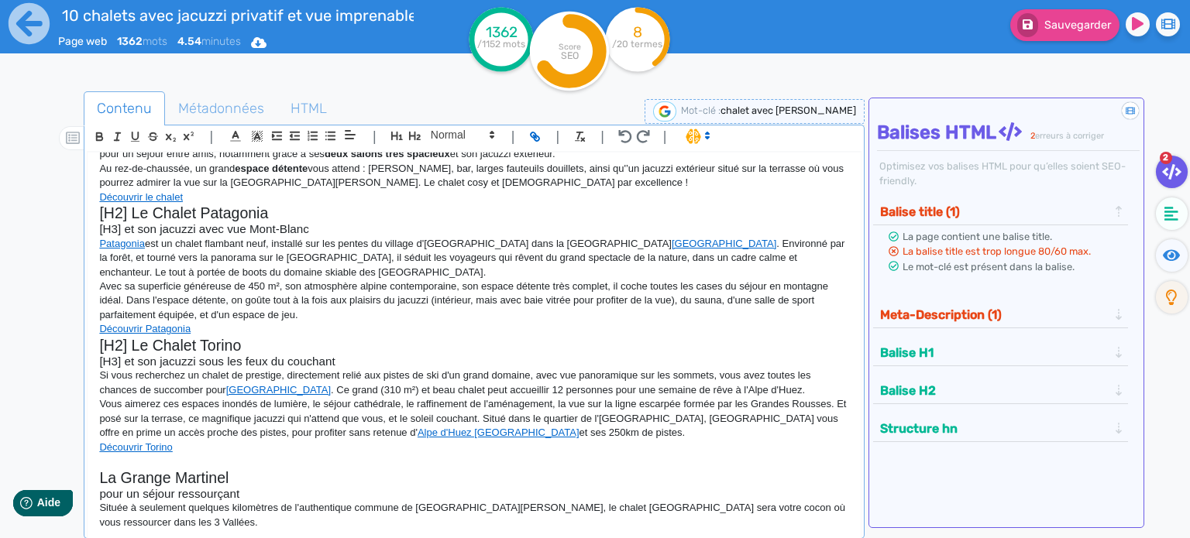
scroll to position [260, 0]
click at [582, 414] on p "Vous aimerez ces espaces inondés de lumière, le séjour cathédrale, le raffineme…" at bounding box center [474, 418] width 750 height 43
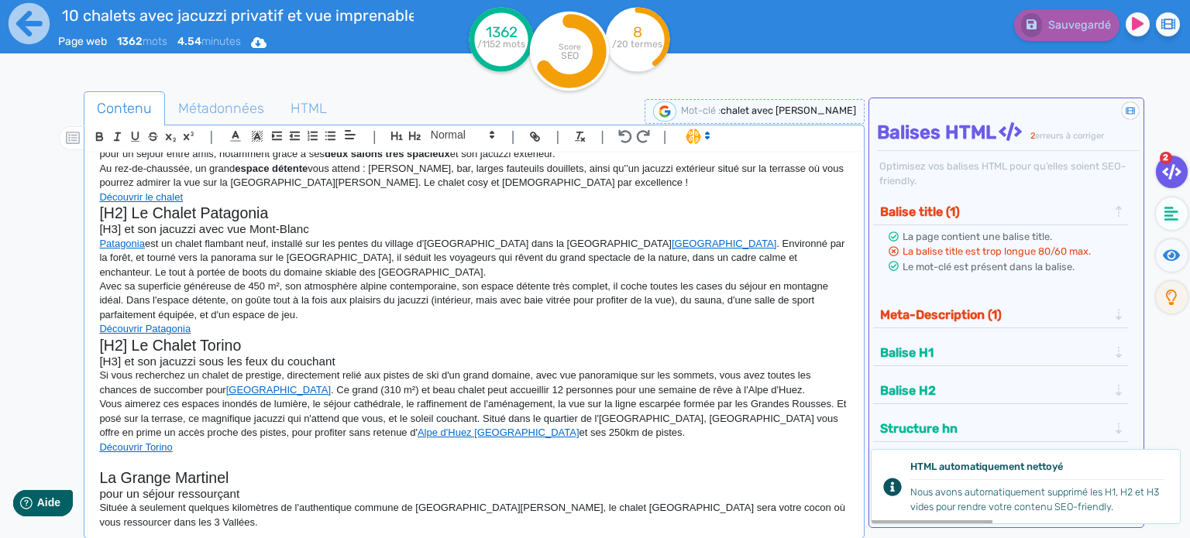
click at [400, 397] on p "Vous aimerez ces espaces inondés de lumière, le séjour cathédrale, le raffineme…" at bounding box center [474, 418] width 750 height 43
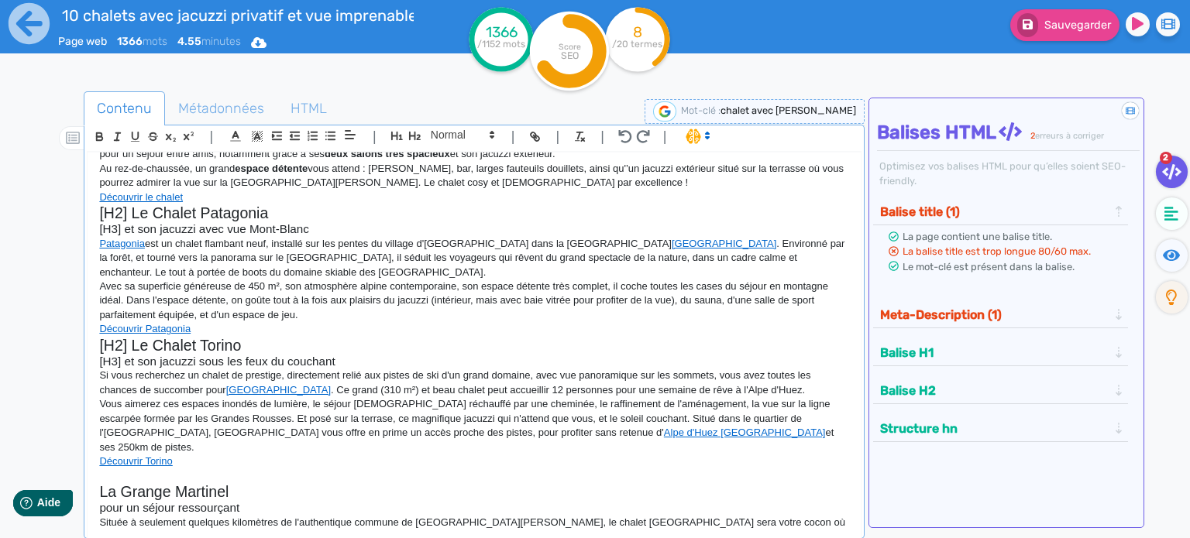
click at [679, 397] on p "Vous aimerez ces espaces inondés de lumière, le séjour [DEMOGRAPHIC_DATA] récha…" at bounding box center [474, 425] width 750 height 57
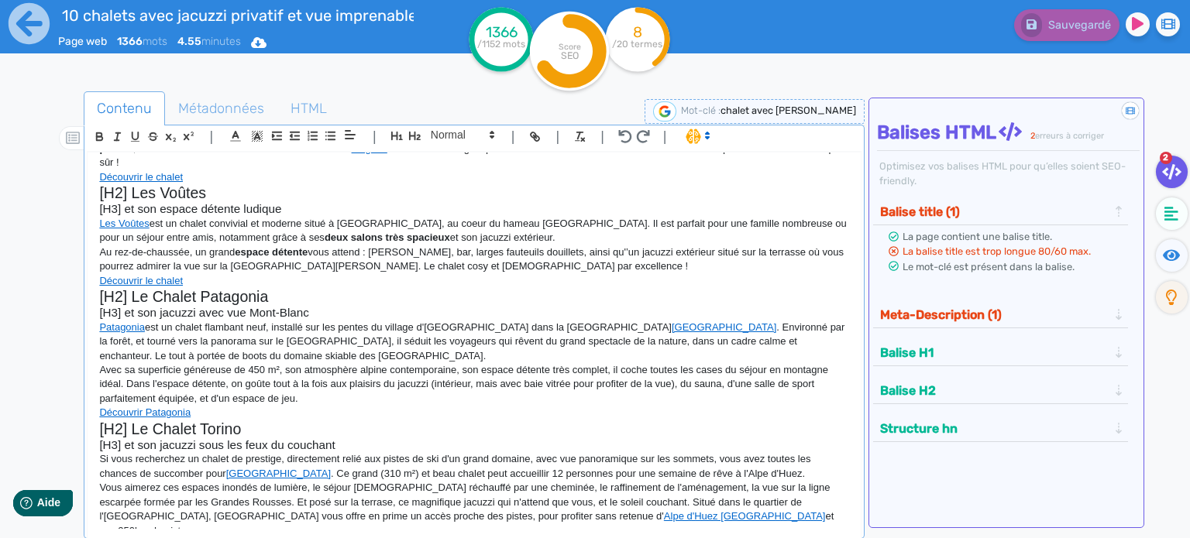
scroll to position [183, 0]
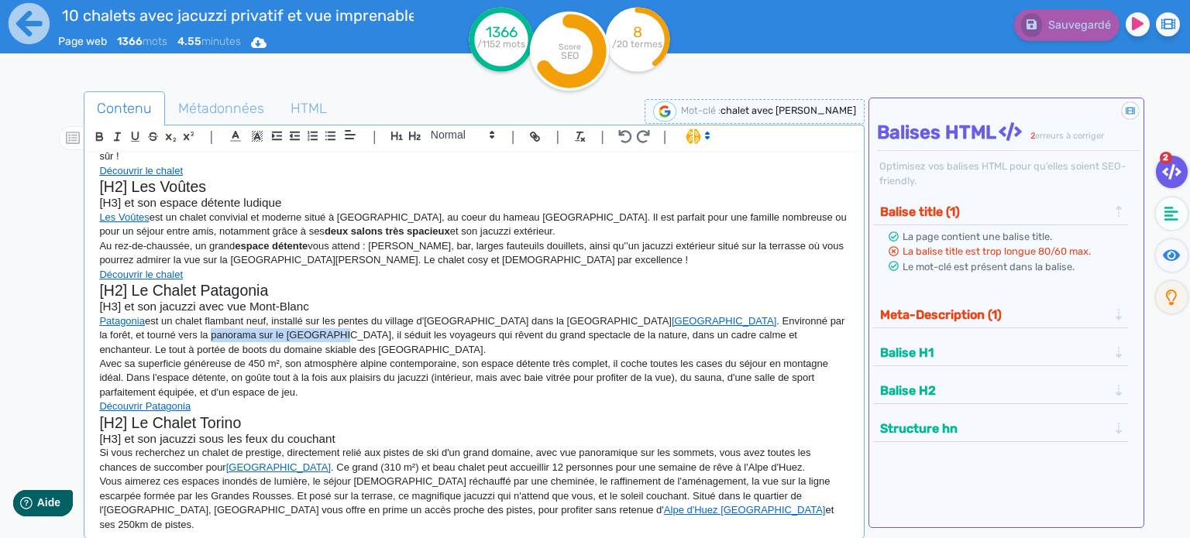
drag, startPoint x: 781, startPoint y: 307, endPoint x: 176, endPoint y: 320, distance: 605.8
click at [176, 320] on p "Patagonia est un chalet flambant neuf, installé sur les pentes du village d'[GE…" at bounding box center [474, 335] width 750 height 43
click at [97, 133] on icon "button" at bounding box center [99, 135] width 5 height 4
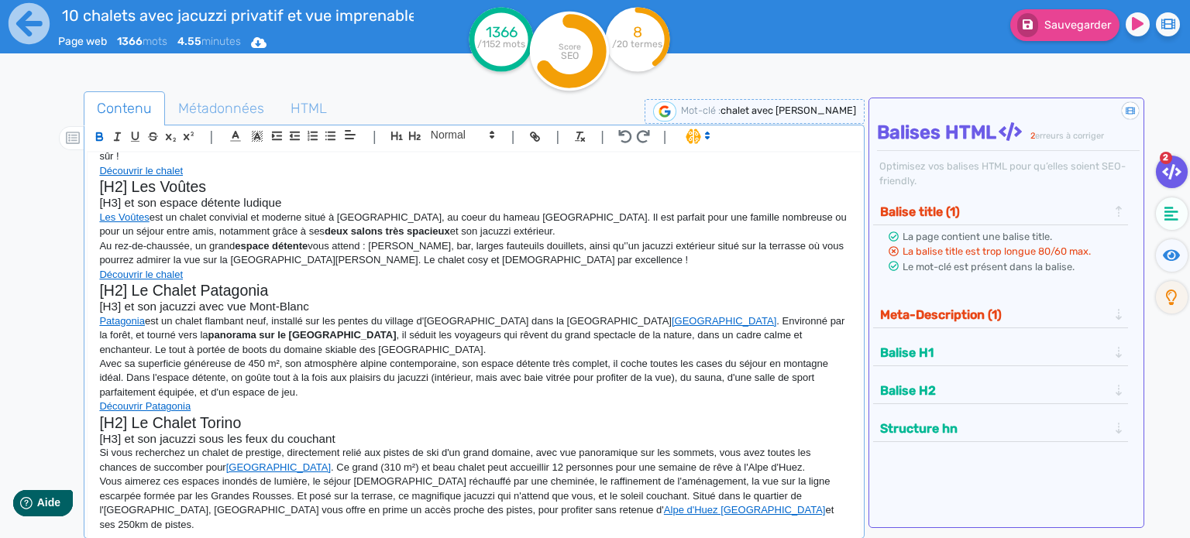
click at [316, 330] on p "Patagonia est un chalet flambant neuf, installé sur les pentes du village d'[GE…" at bounding box center [474, 335] width 750 height 43
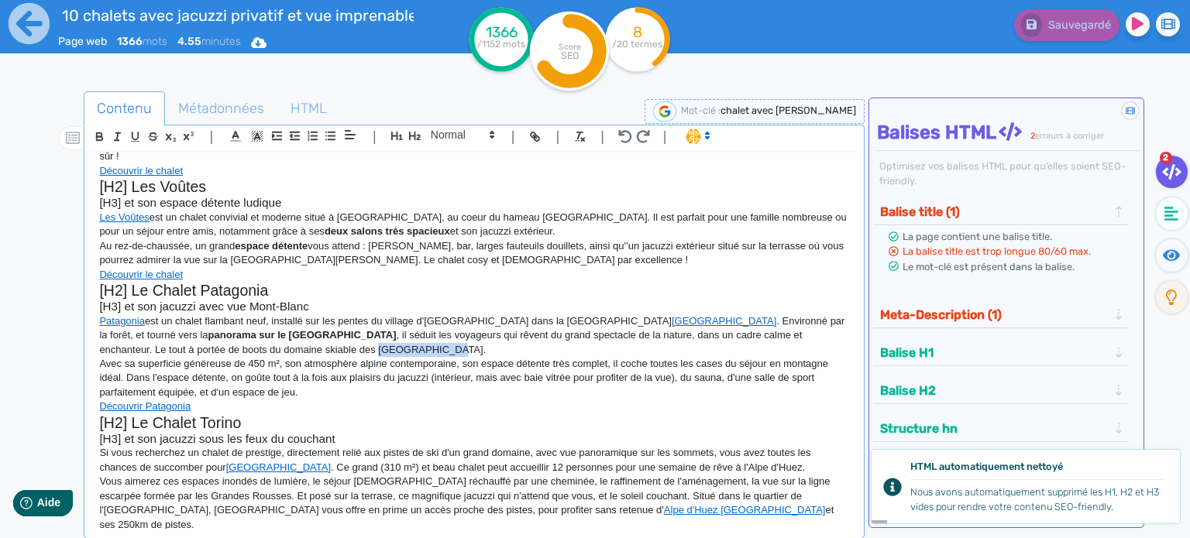
drag, startPoint x: 154, startPoint y: 331, endPoint x: 224, endPoint y: 334, distance: 69.8
click at [224, 334] on p "Patagonia est un chalet flambant neuf, installé sur les pentes du village d'[GE…" at bounding box center [474, 335] width 750 height 43
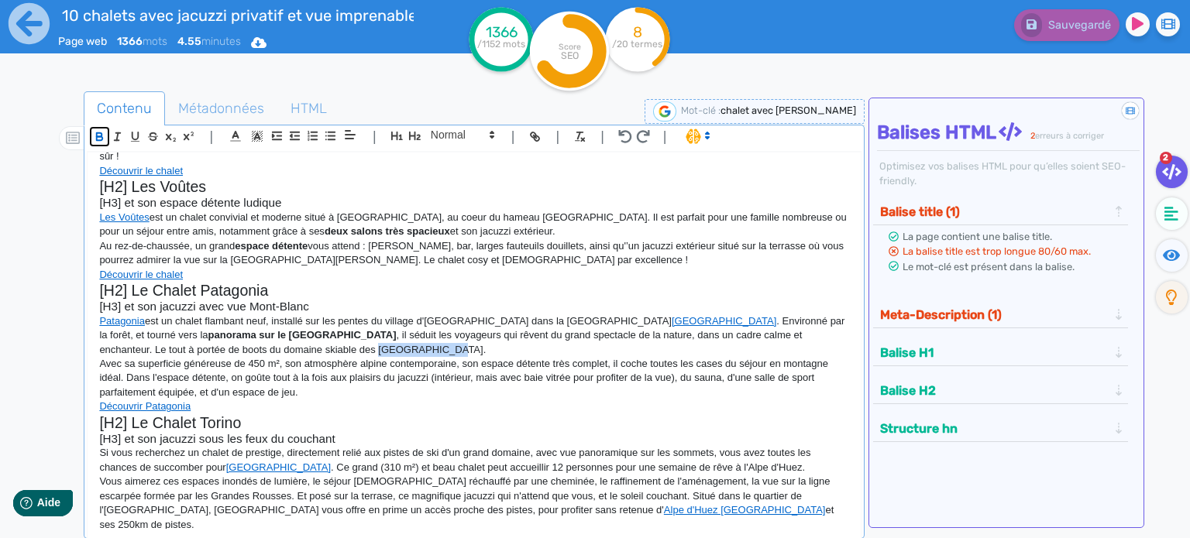
click at [100, 134] on icon "button" at bounding box center [99, 136] width 13 height 13
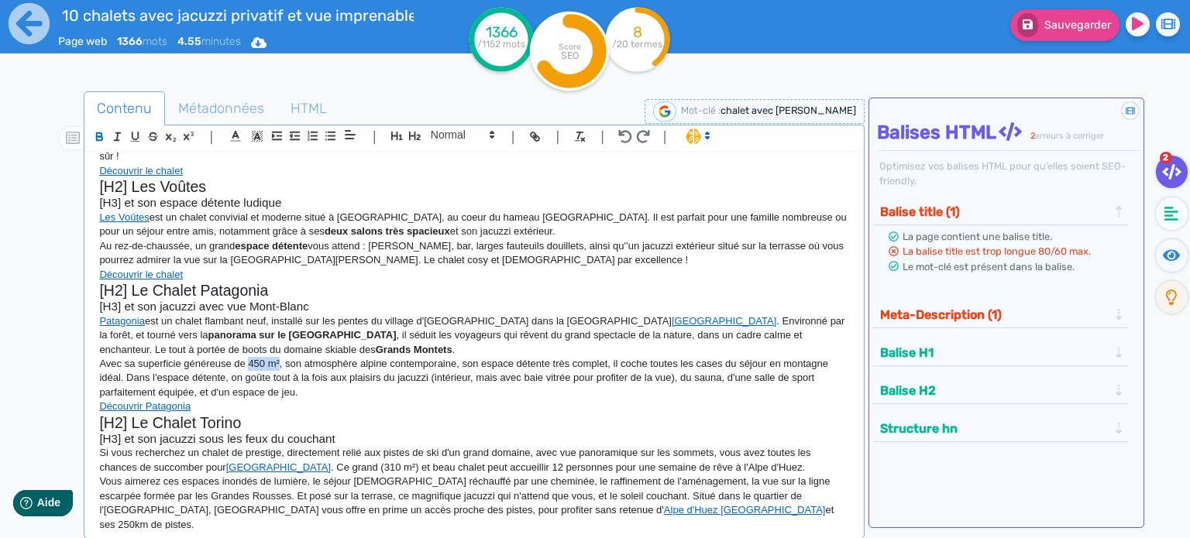
drag, startPoint x: 250, startPoint y: 349, endPoint x: 279, endPoint y: 349, distance: 28.7
click at [279, 357] on p "Avec sa superficie généreuse de 450 m², son atmosphère alpine contemporaine, so…" at bounding box center [474, 378] width 750 height 43
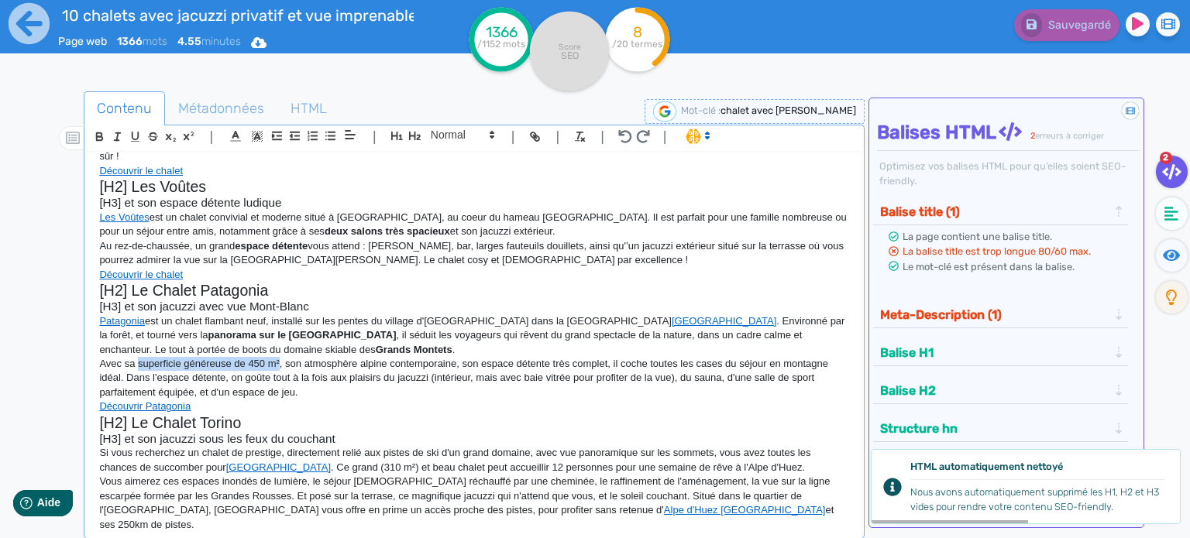
drag, startPoint x: 136, startPoint y: 348, endPoint x: 277, endPoint y: 348, distance: 140.9
click at [277, 357] on p "Avec sa superficie généreuse de 450 m², son atmosphère alpine contemporaine, so…" at bounding box center [474, 378] width 750 height 43
click at [98, 138] on icon "button" at bounding box center [99, 136] width 13 height 13
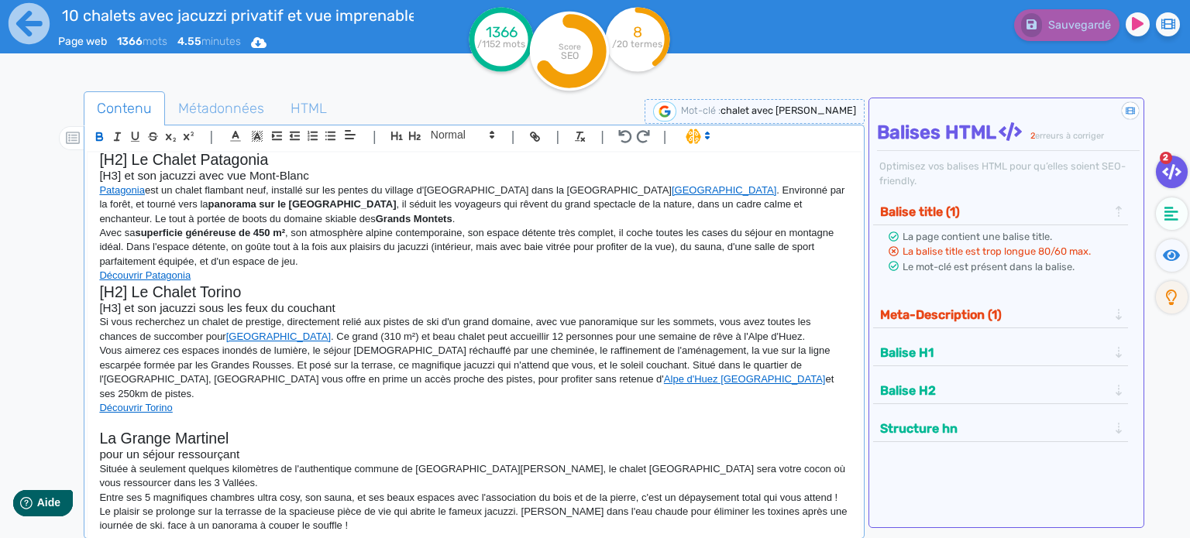
scroll to position [338, 0]
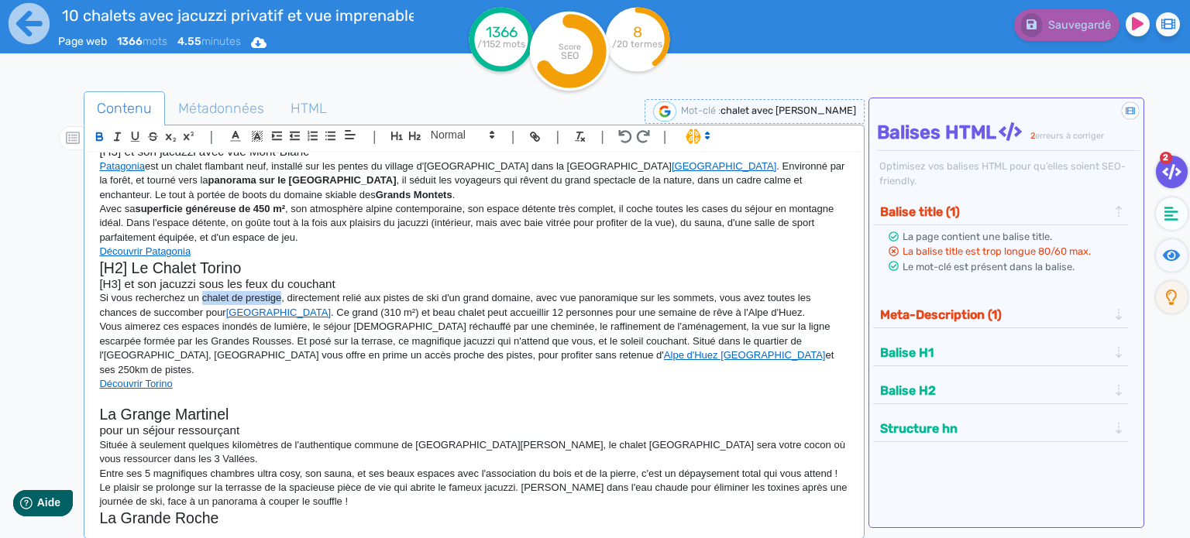
drag, startPoint x: 201, startPoint y: 281, endPoint x: 279, endPoint y: 281, distance: 77.4
click at [279, 291] on p "Si vous recherchez un chalet de prestige, directement relié aux pistes de ski d…" at bounding box center [474, 305] width 750 height 29
drag, startPoint x: 465, startPoint y: 282, endPoint x: 528, endPoint y: 283, distance: 63.5
click at [528, 291] on p "Si vous recherchez un chalet de prestige, directement relié aux pistes de ski d…" at bounding box center [474, 305] width 750 height 29
click at [99, 137] on icon "button" at bounding box center [99, 136] width 13 height 13
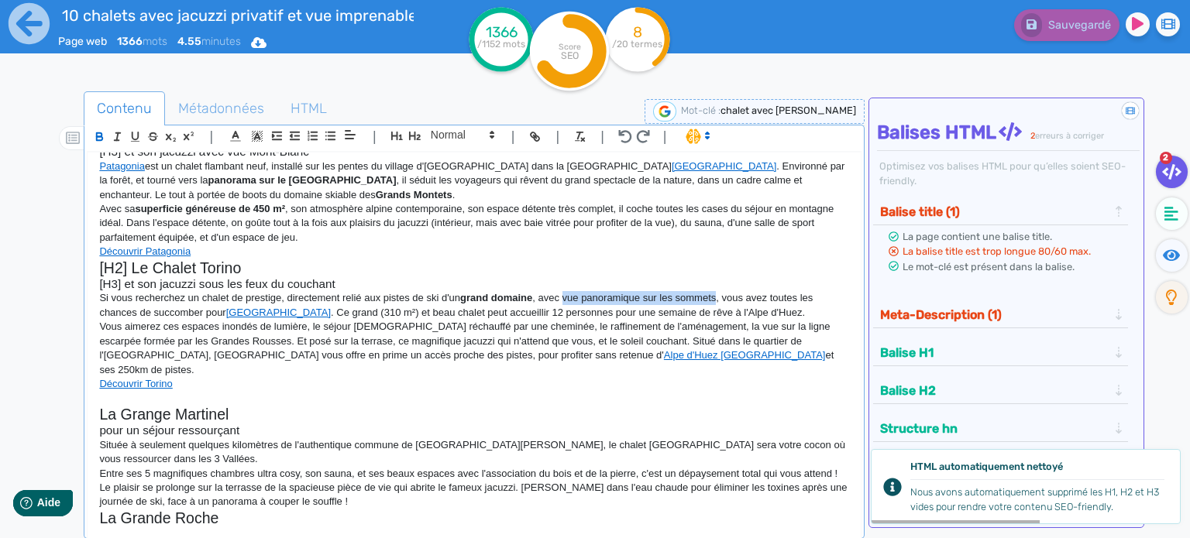
drag, startPoint x: 564, startPoint y: 282, endPoint x: 719, endPoint y: 281, distance: 154.9
click at [719, 291] on p "Si vous recherchez un chalet de prestige, directement relié aux pistes de ski d…" at bounding box center [474, 305] width 750 height 29
click at [103, 136] on icon "button" at bounding box center [99, 136] width 13 height 13
drag, startPoint x: 675, startPoint y: 296, endPoint x: 725, endPoint y: 297, distance: 50.3
click at [725, 297] on p "Si vous recherchez un chalet de prestige, directement relié aux pistes de ski d…" at bounding box center [474, 305] width 750 height 29
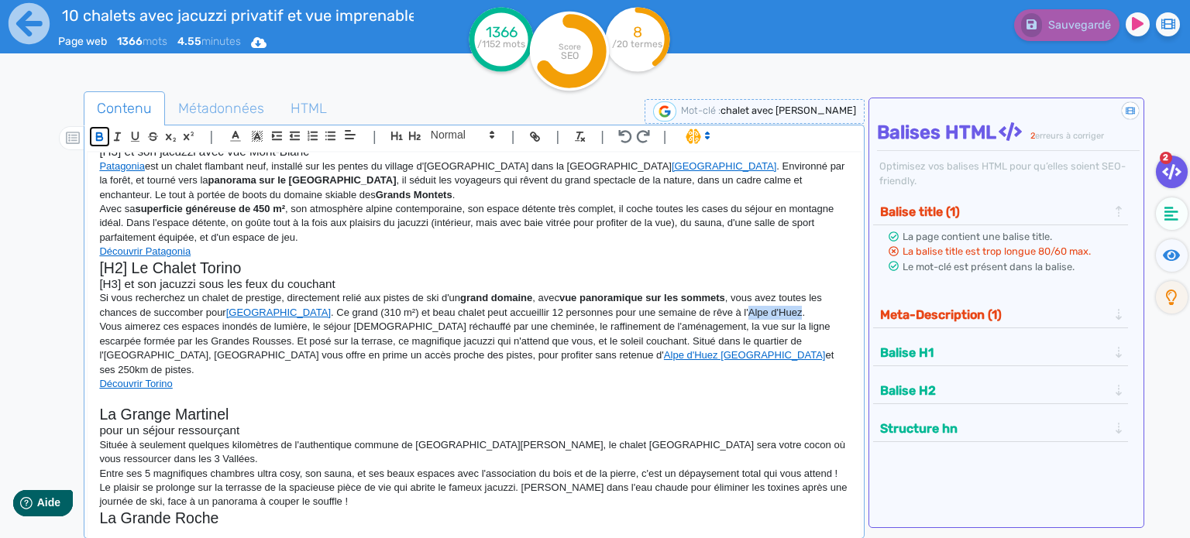
click at [101, 136] on icon "button" at bounding box center [100, 138] width 6 height 4
click at [166, 320] on p "Vous aimerez ces espaces inondés de lumière, le séjour [DEMOGRAPHIC_DATA] récha…" at bounding box center [474, 348] width 750 height 57
click at [232, 113] on span "Métadonnées" at bounding box center [221, 109] width 111 height 42
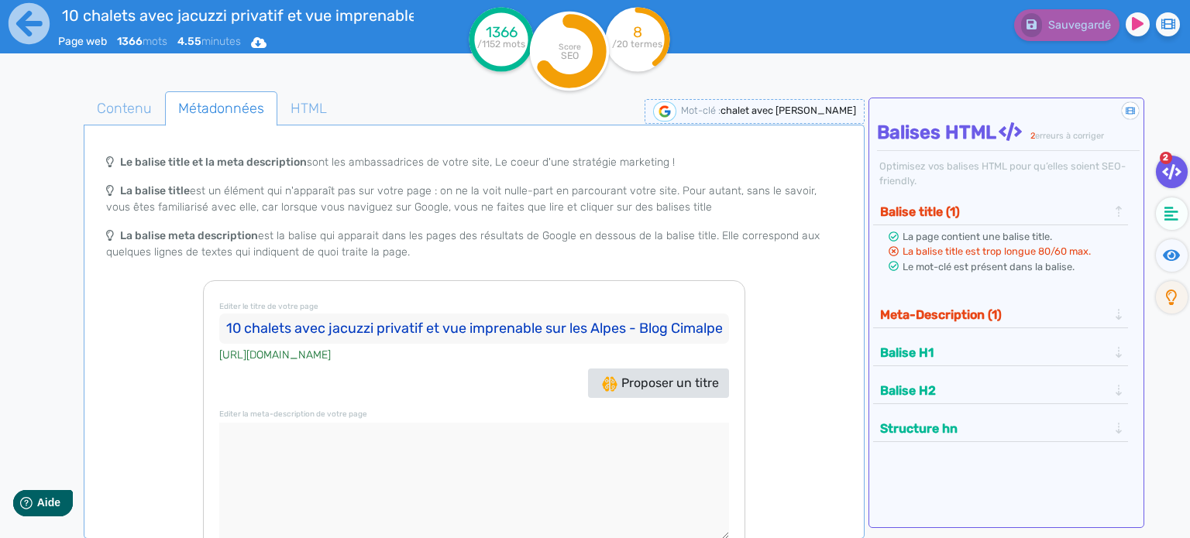
scroll to position [0, 19]
drag, startPoint x: 379, startPoint y: 328, endPoint x: 772, endPoint y: 313, distance: 393.7
click at [772, 313] on div "Le balise title et la meta description sont les ambassadrices de votre site, Le…" at bounding box center [474, 356] width 774 height 420
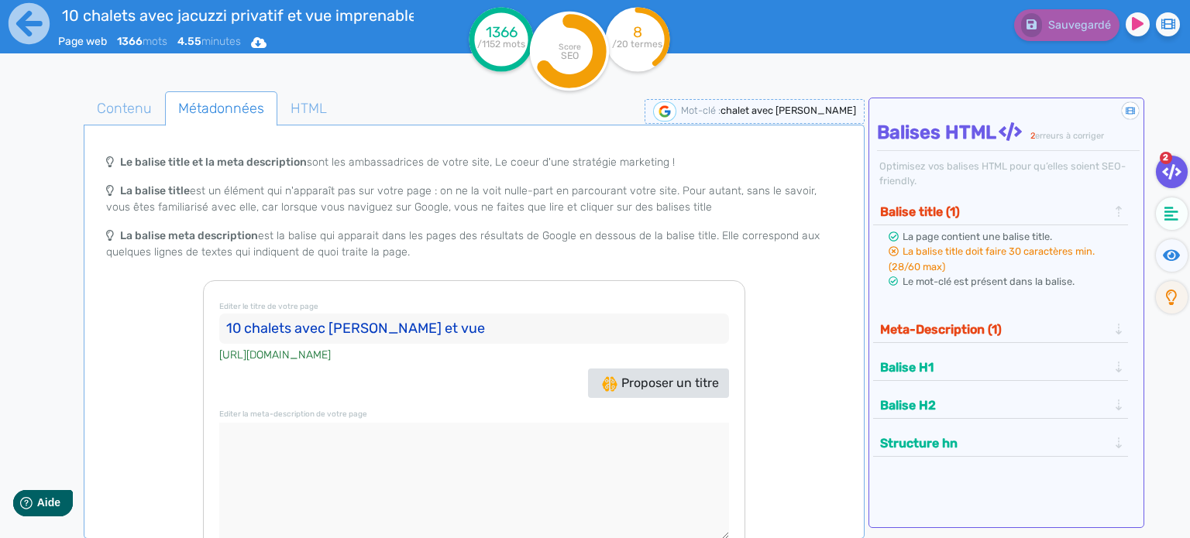
type input "10 chalets avec [PERSON_NAME] et vue"
click at [635, 268] on div "Le balise title et la meta description sont les ambassadrices de votre site, Le…" at bounding box center [474, 213] width 774 height 134
click at [128, 110] on span "Contenu" at bounding box center [124, 109] width 80 height 42
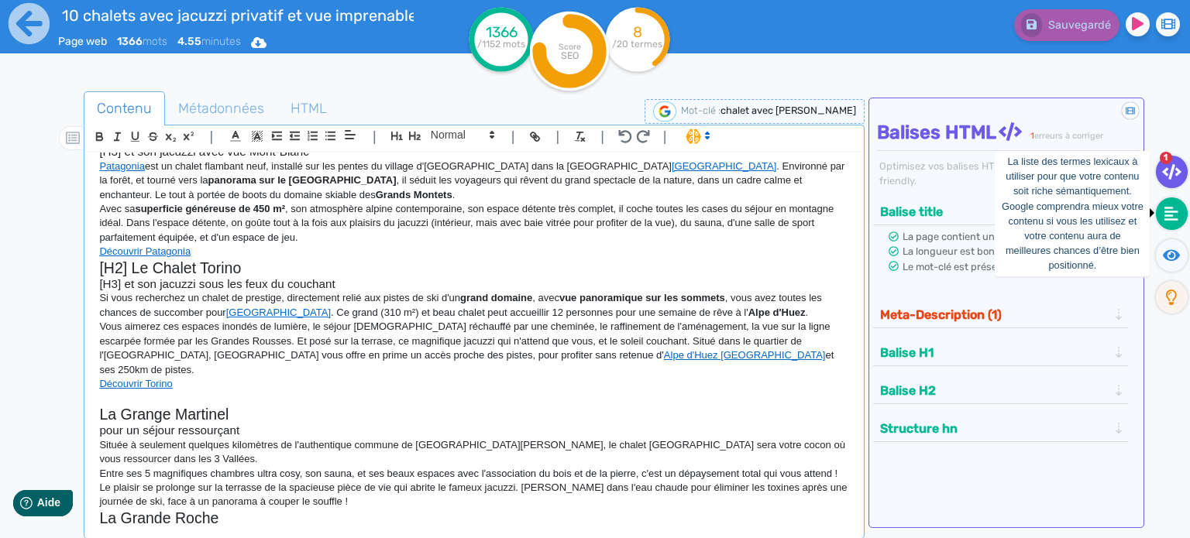
click at [1168, 212] on icon at bounding box center [1171, 213] width 14 height 15
